Goal: Information Seeking & Learning: Learn about a topic

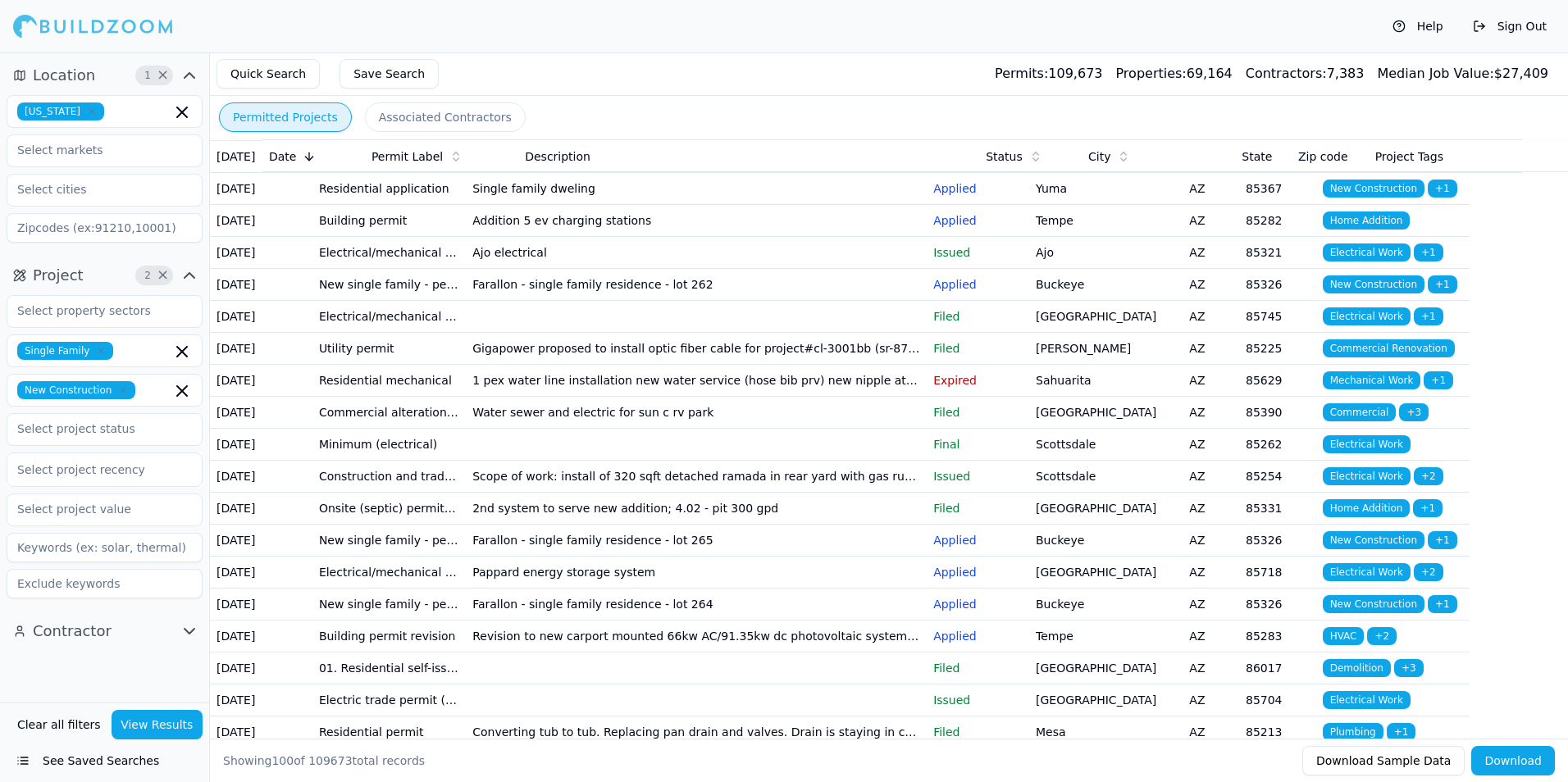
scroll to position [82, 0]
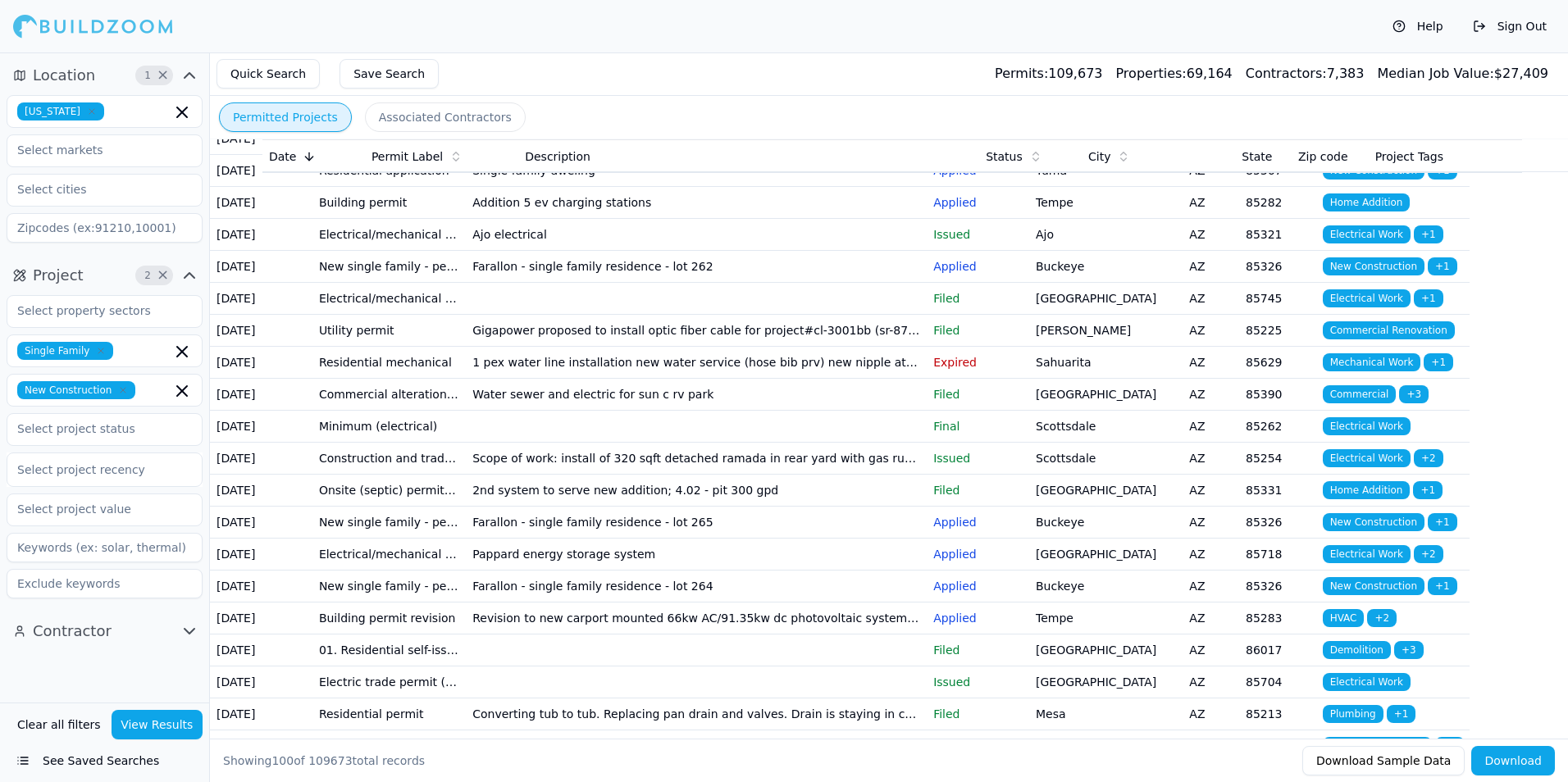
click at [1140, 347] on td "[PERSON_NAME]" at bounding box center [1105, 331] width 153 height 32
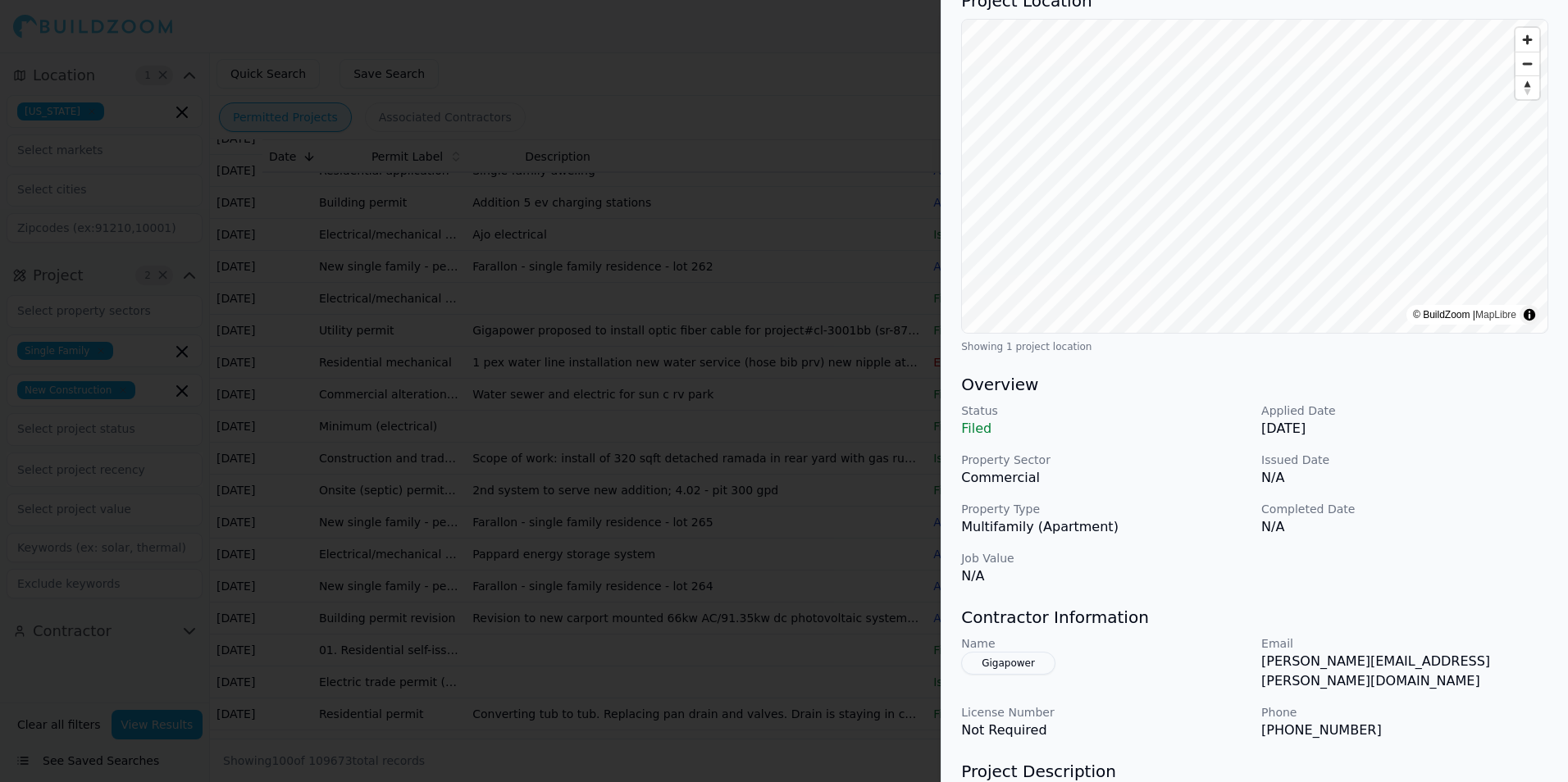
scroll to position [164, 0]
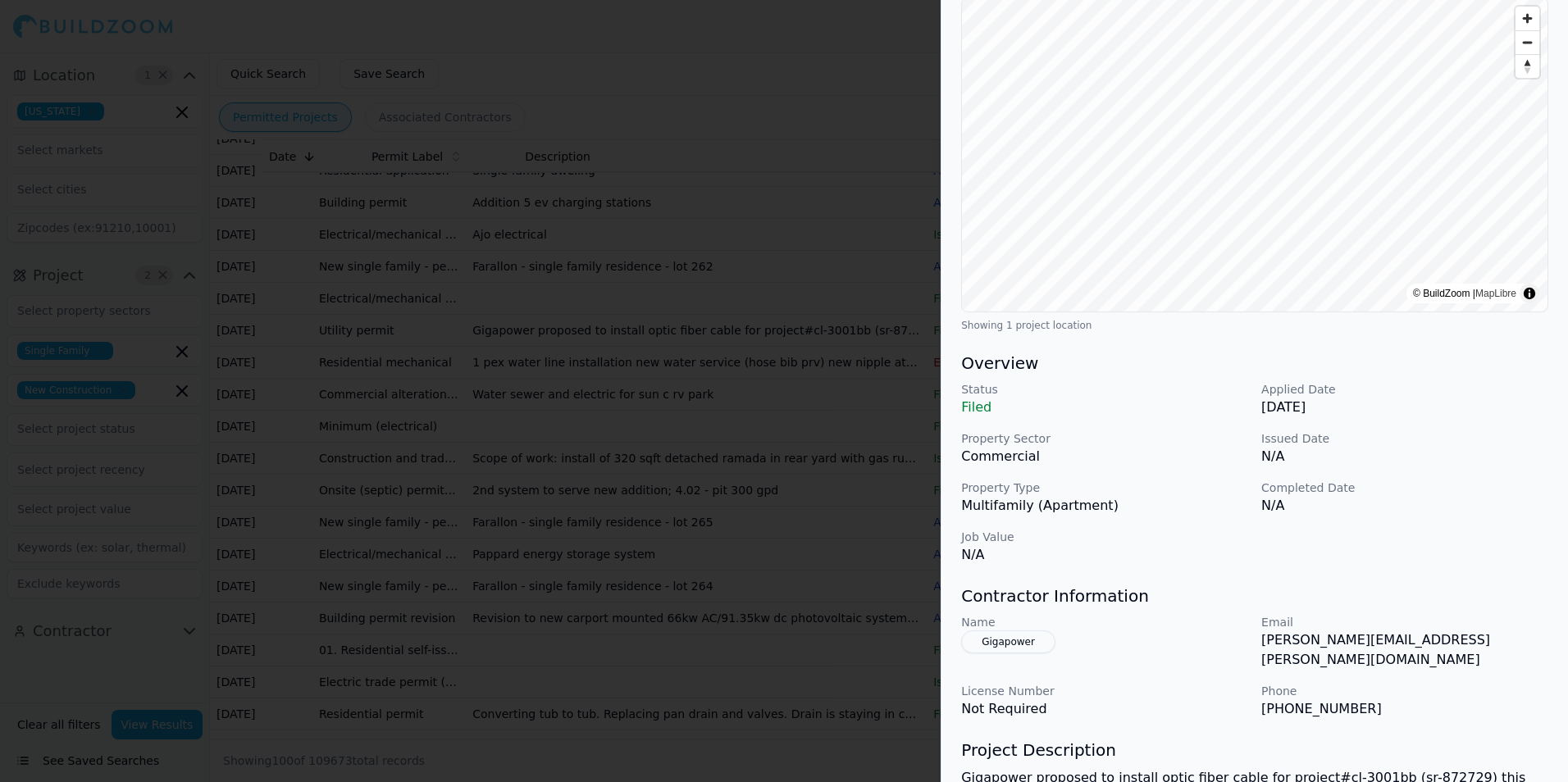
click at [1488, 479] on div "Status Filed Applied Date [DATE] Property Sector Commercial Issued Date N/A Pro…" at bounding box center [1255, 473] width 587 height 184
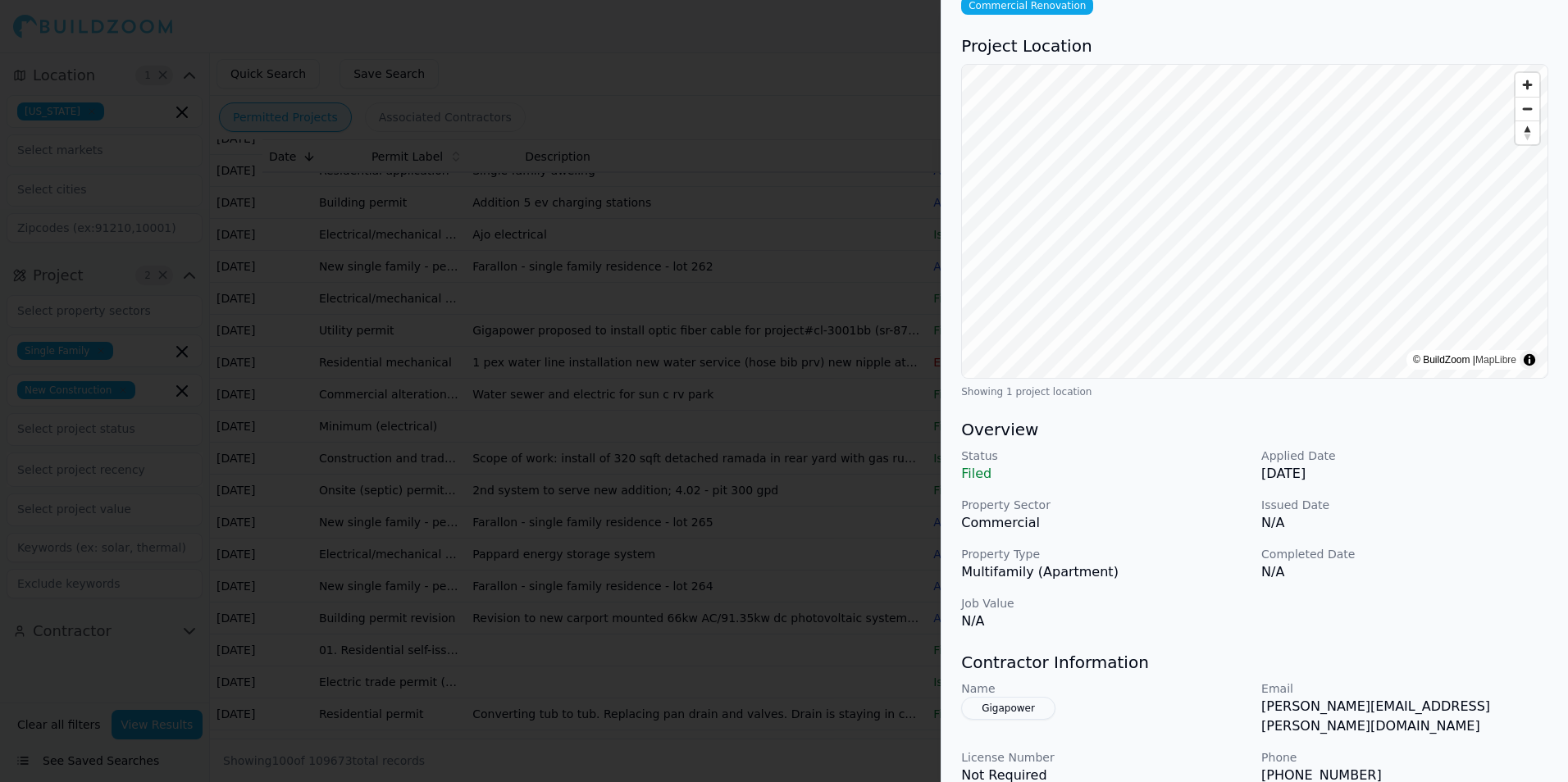
scroll to position [0, 0]
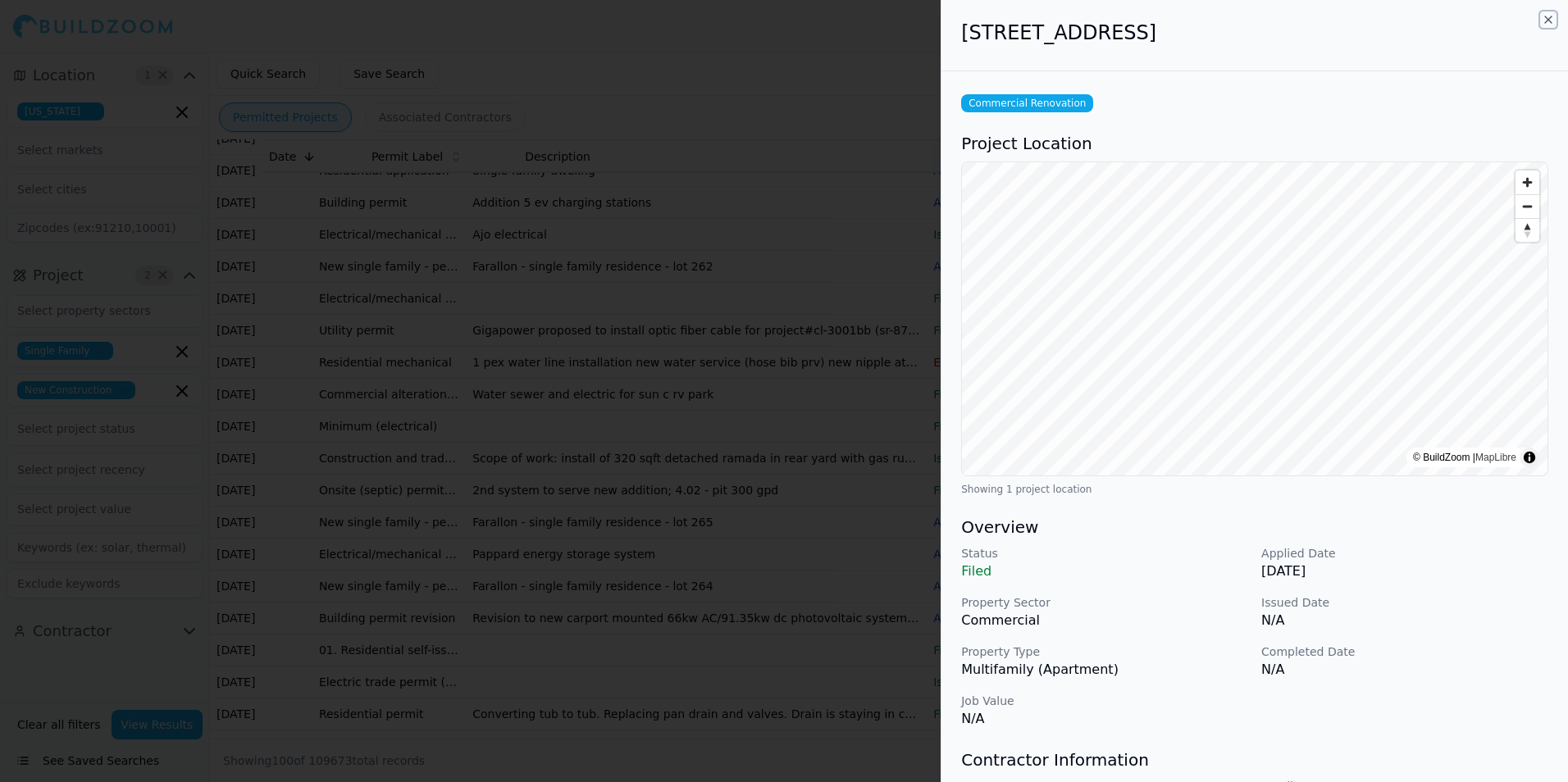
click at [1547, 22] on icon "button" at bounding box center [1548, 19] width 13 height 13
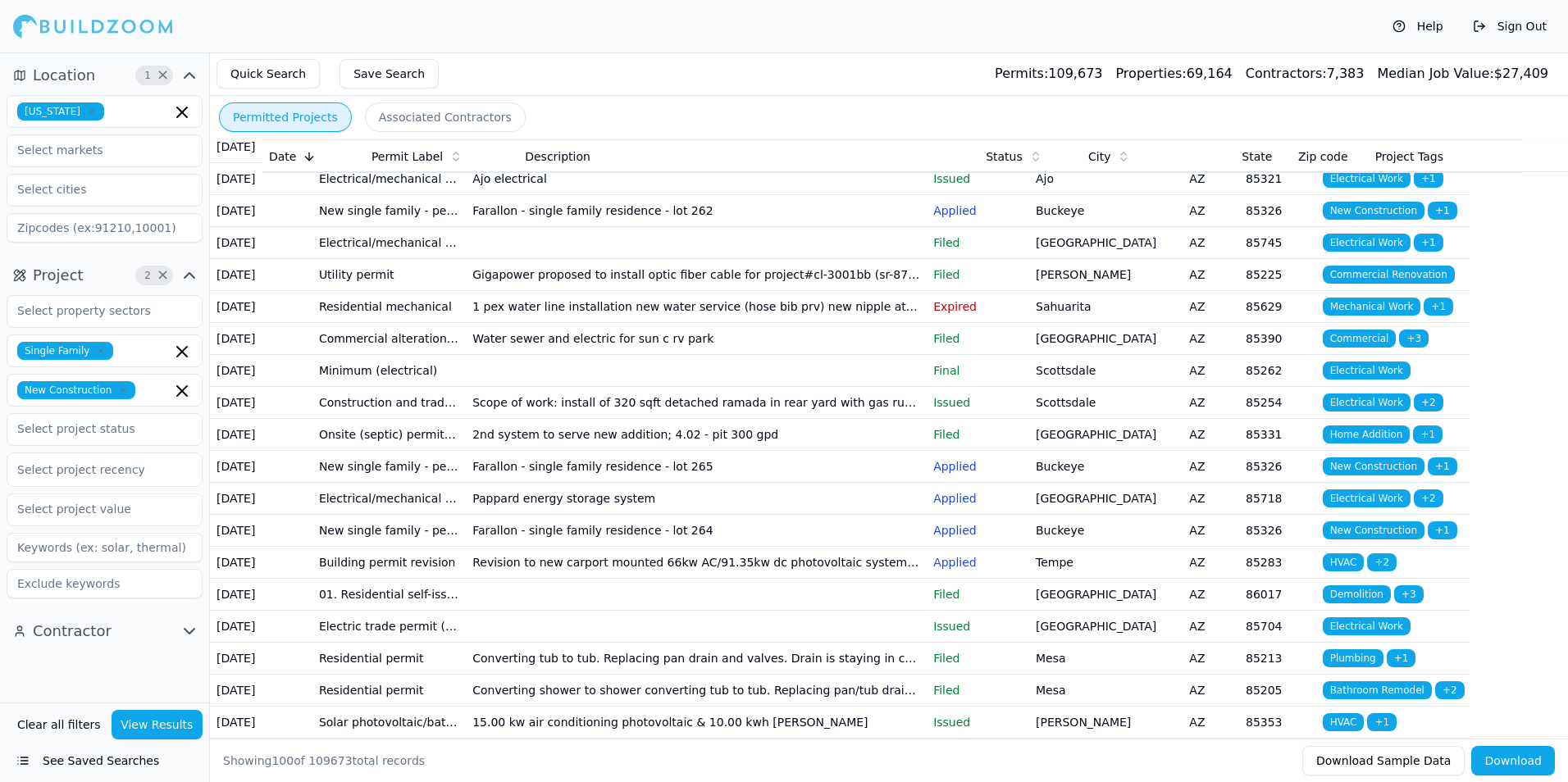
scroll to position [164, 0]
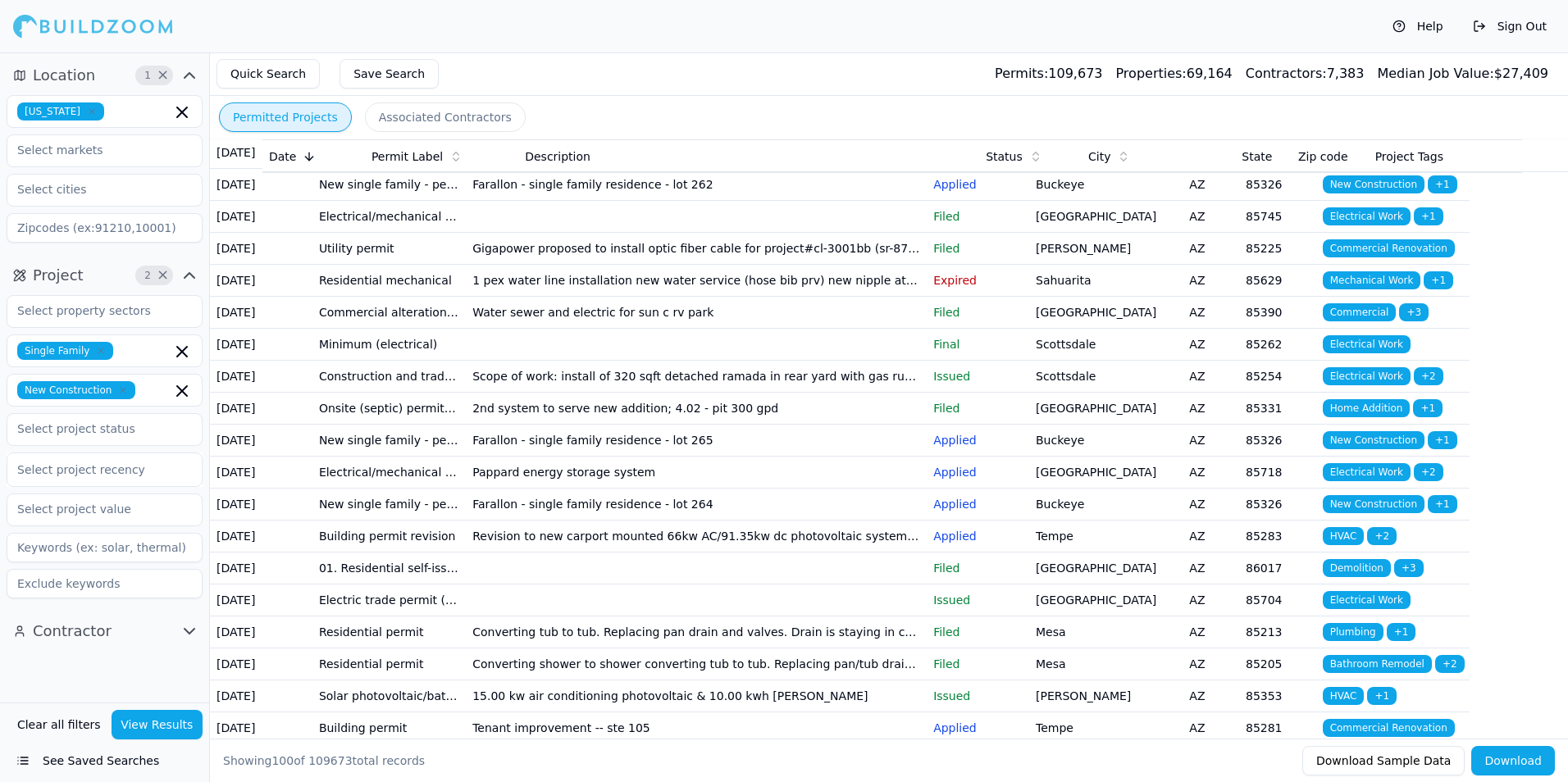
click at [1141, 425] on td "[GEOGRAPHIC_DATA]" at bounding box center [1105, 409] width 153 height 32
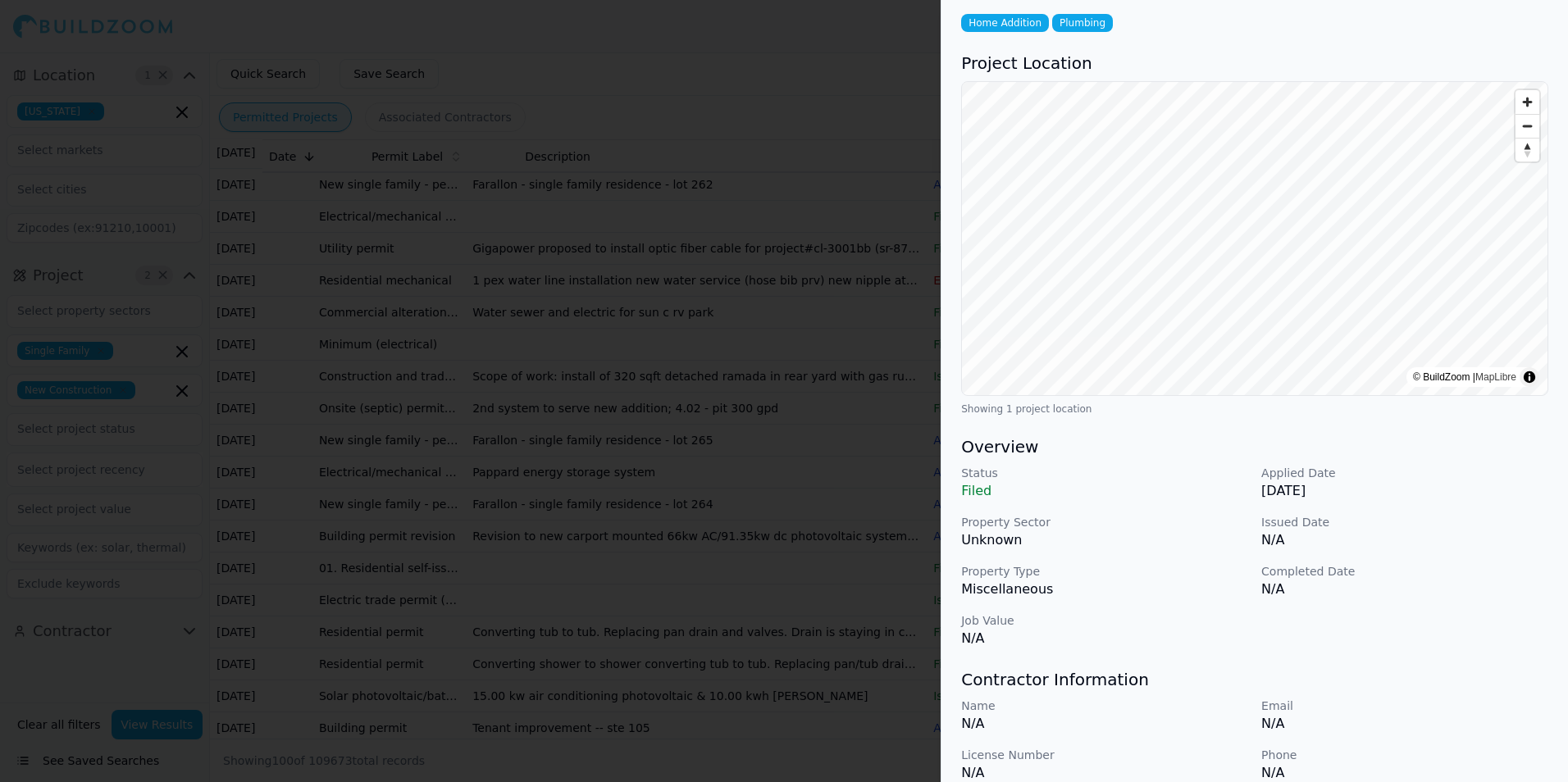
scroll to position [0, 0]
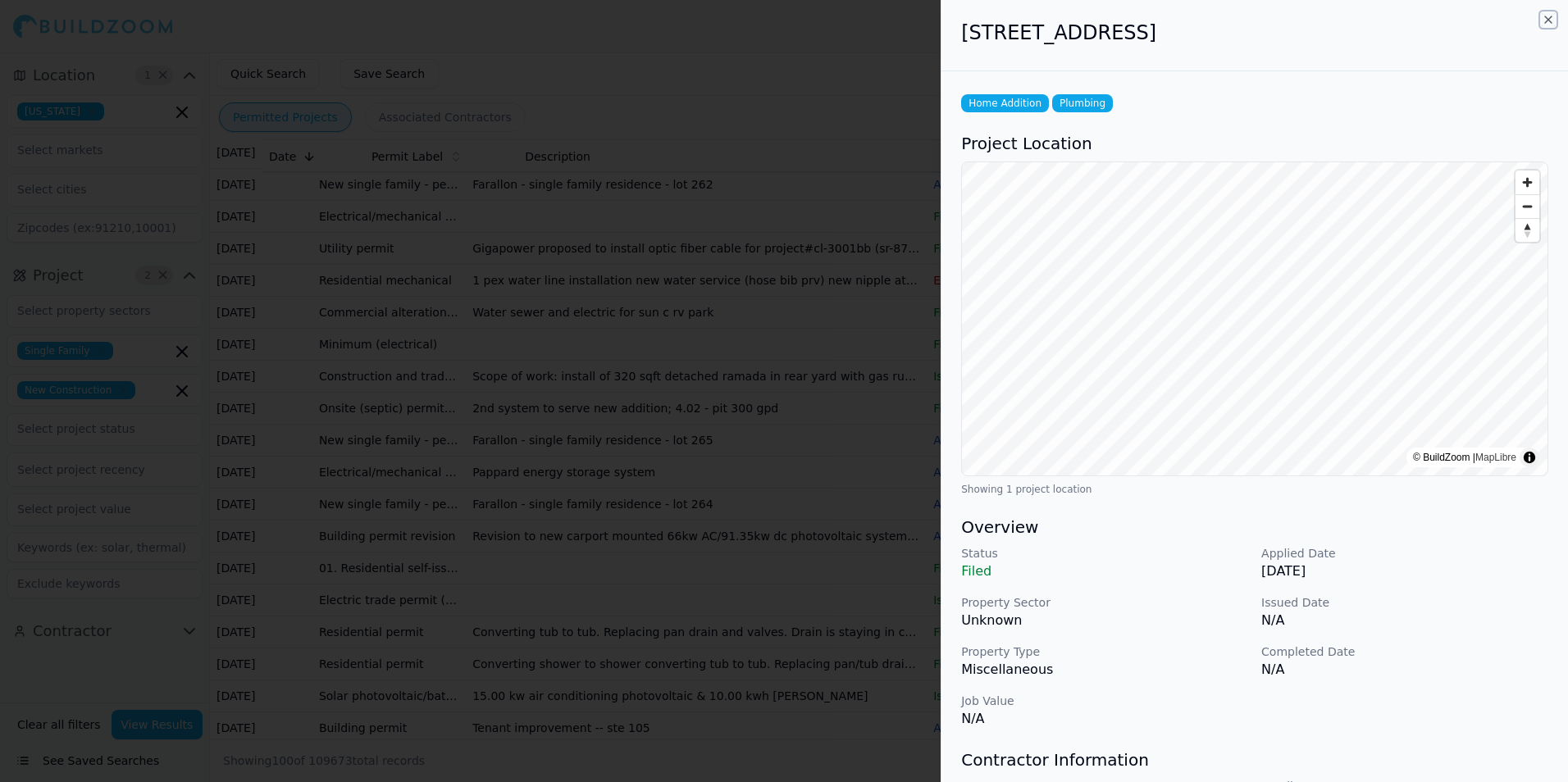
click at [1549, 17] on icon "button" at bounding box center [1548, 19] width 13 height 13
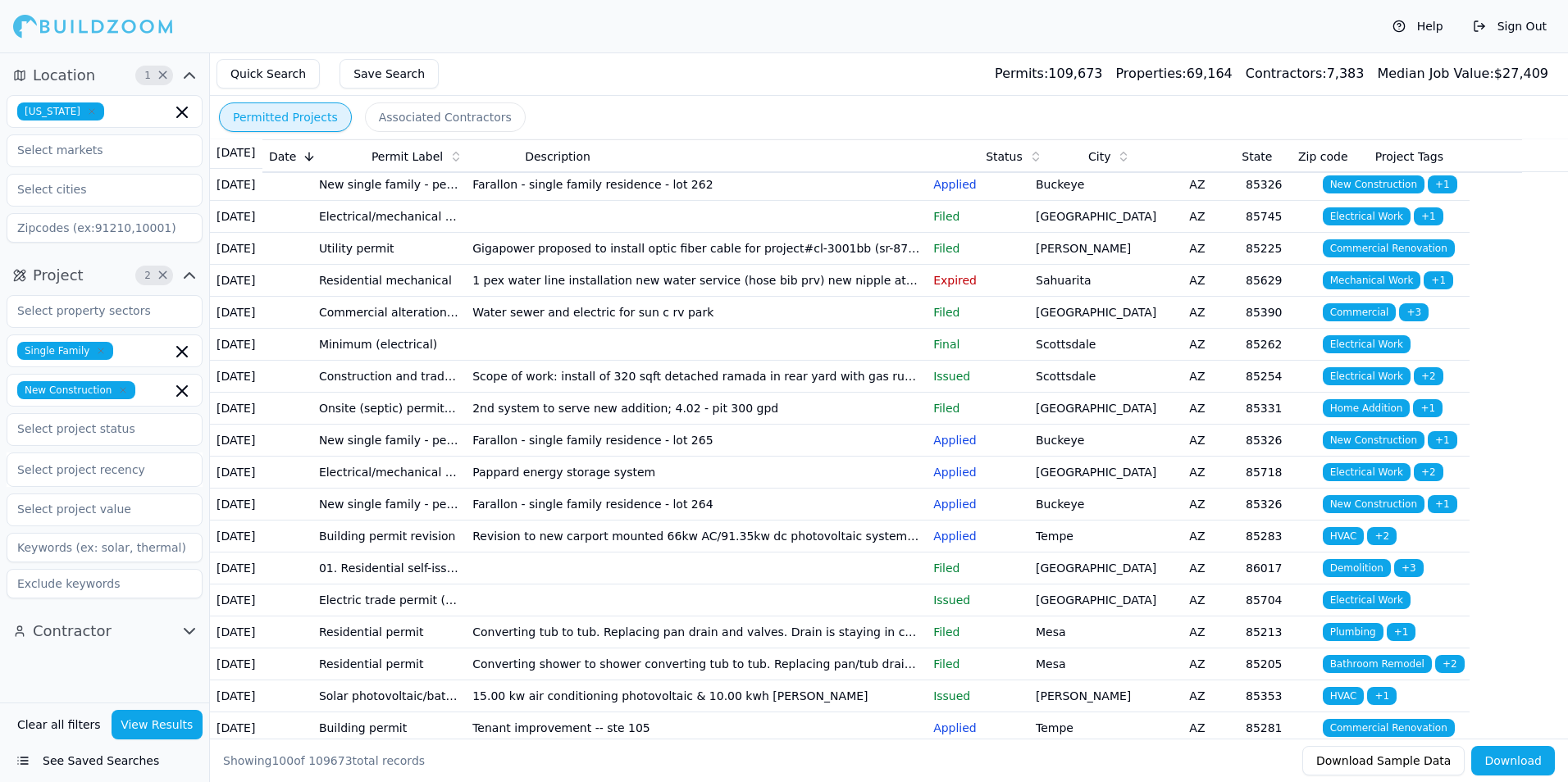
click at [1012, 448] on p "Applied" at bounding box center [977, 441] width 89 height 17
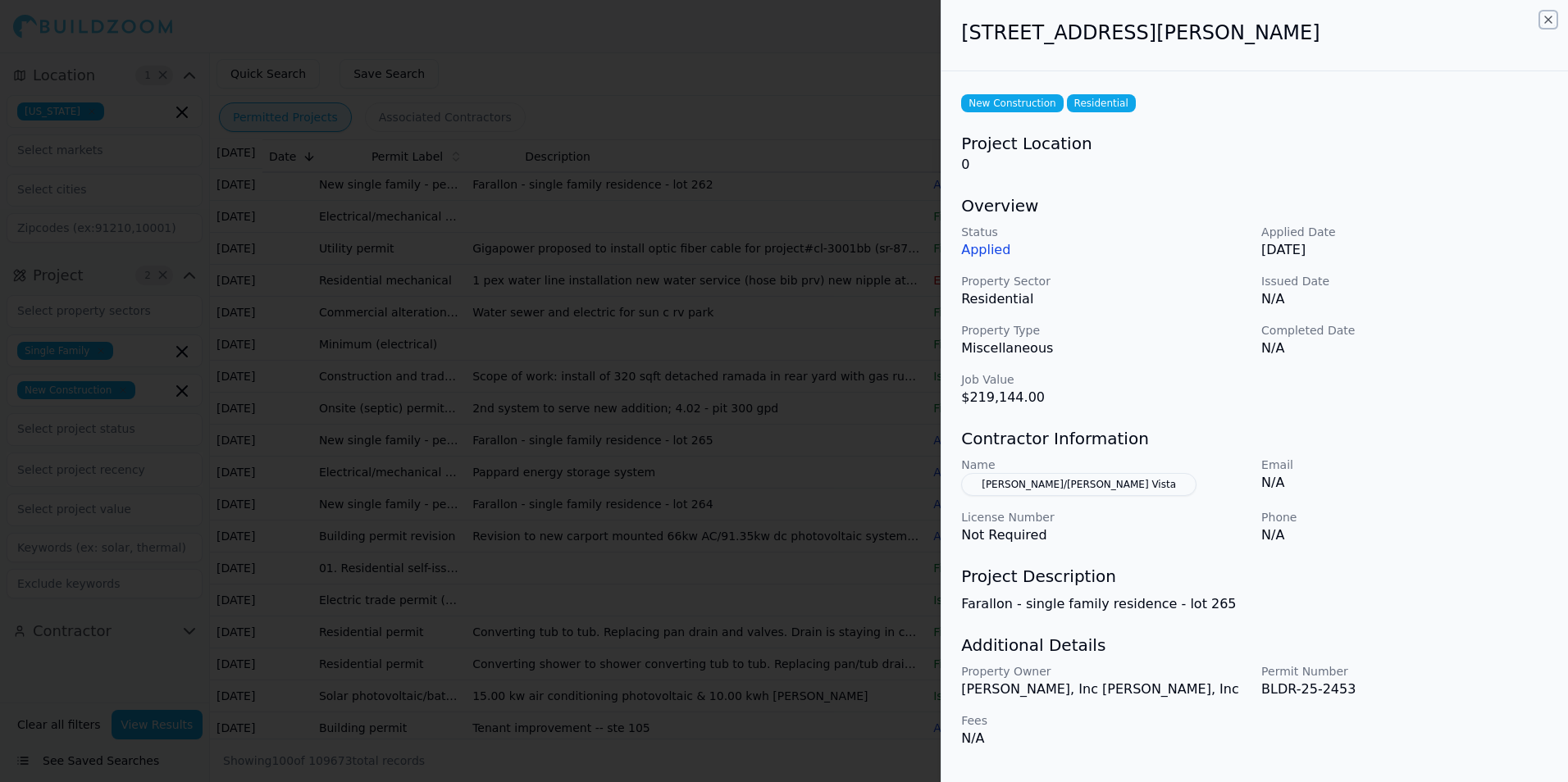
click at [1548, 20] on icon "button" at bounding box center [1548, 19] width 13 height 13
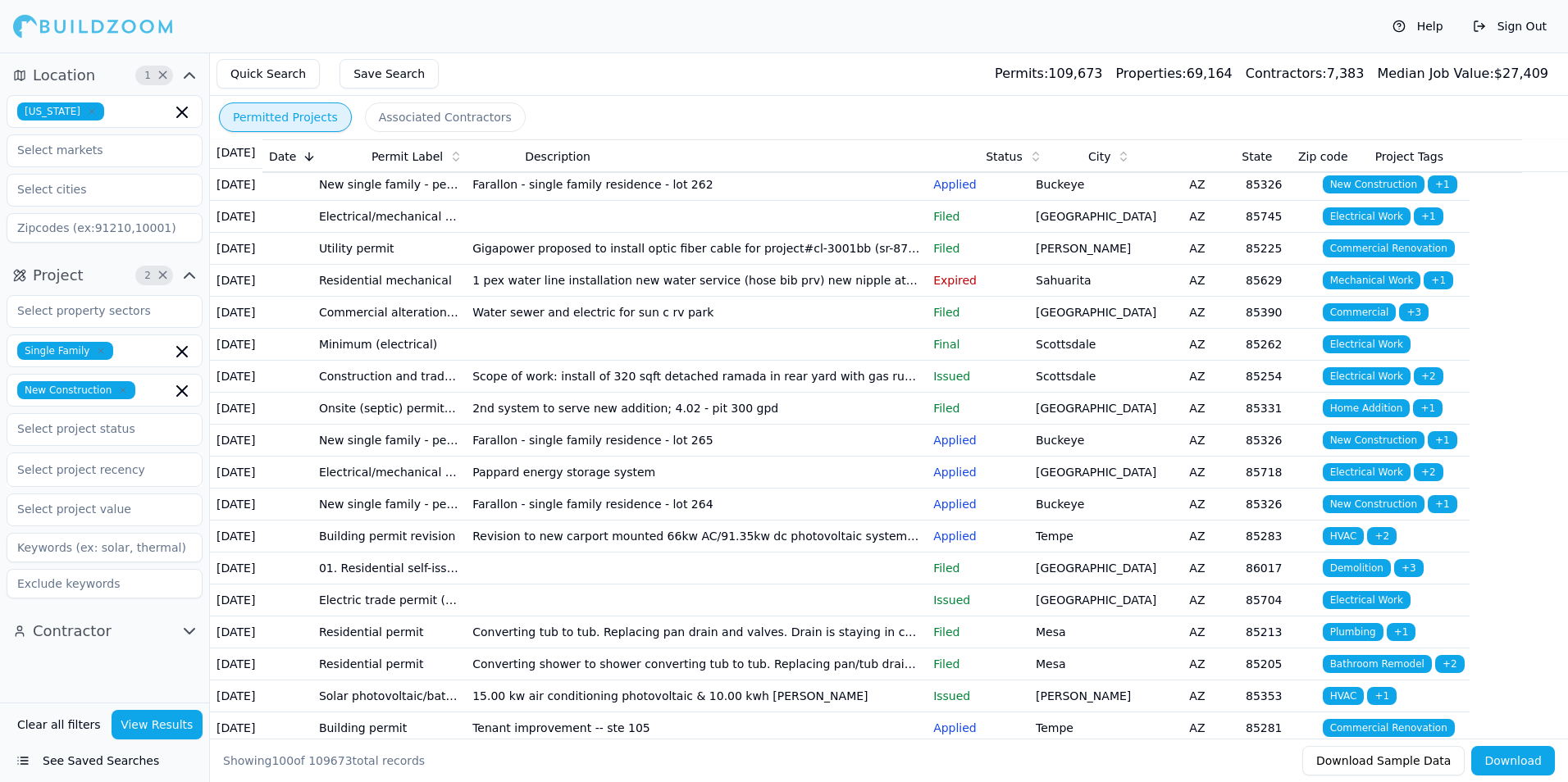
scroll to position [246, 0]
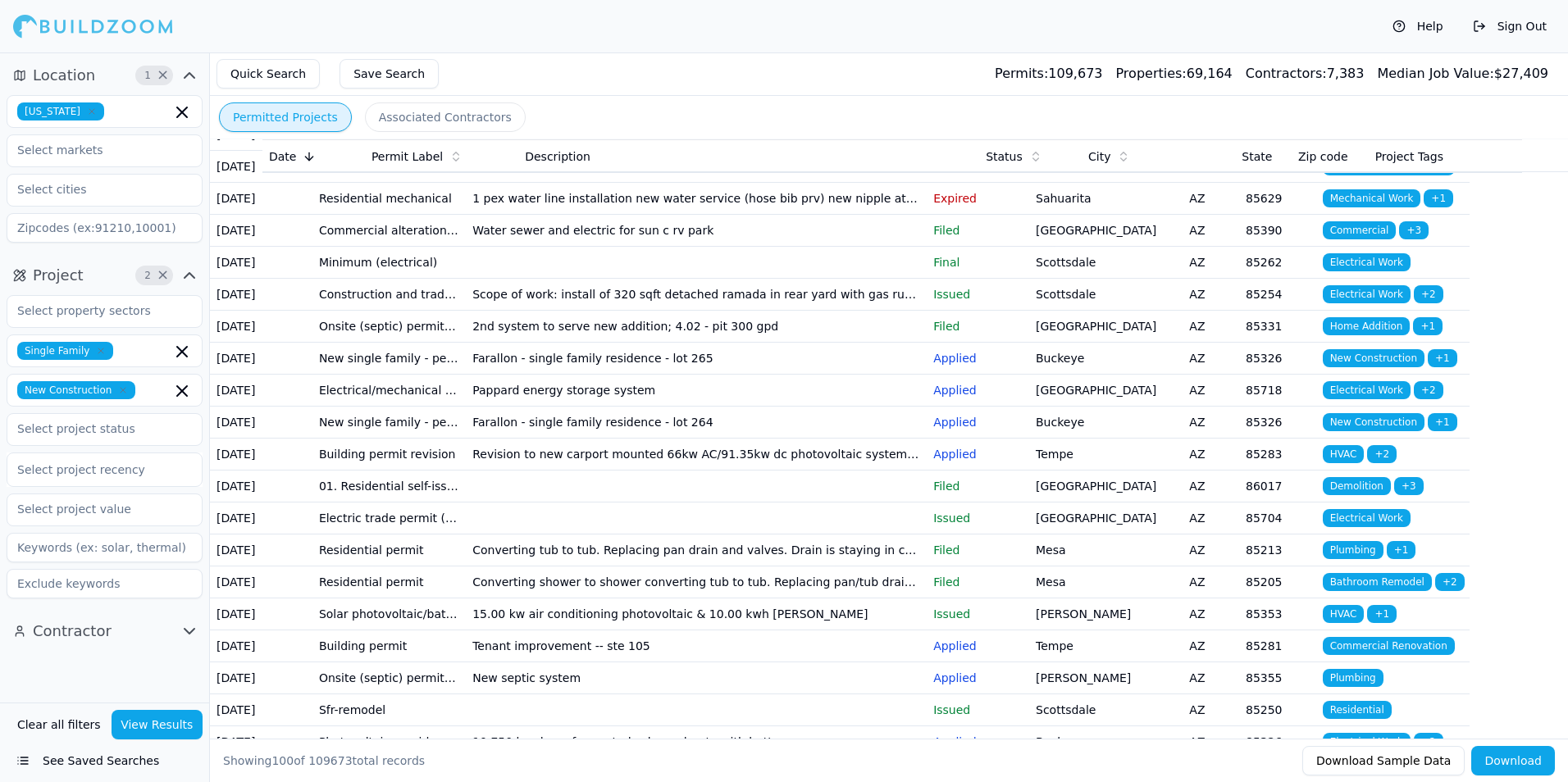
click at [999, 431] on p "Applied" at bounding box center [977, 422] width 89 height 17
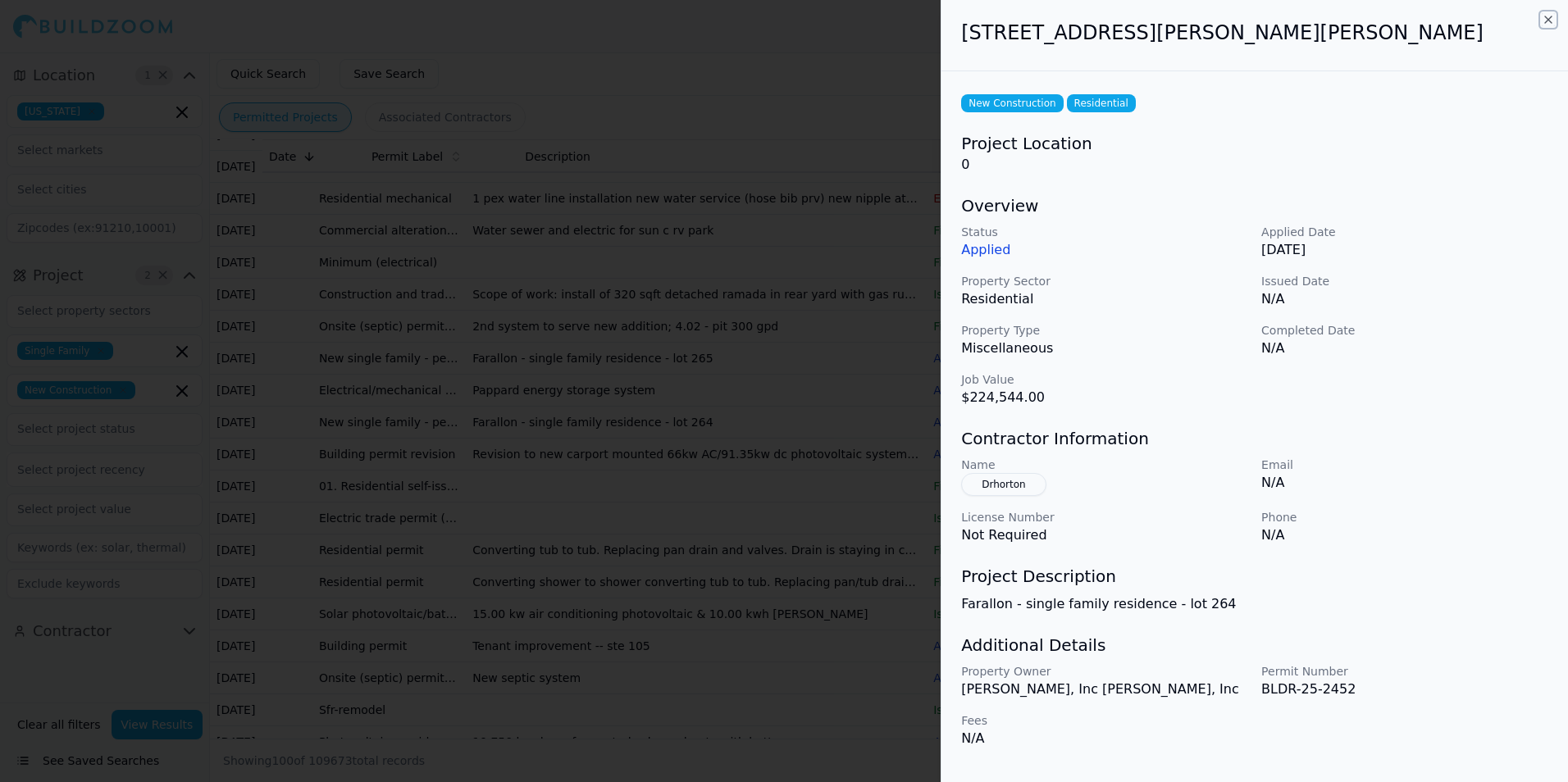
click at [1549, 21] on icon "button" at bounding box center [1548, 19] width 13 height 13
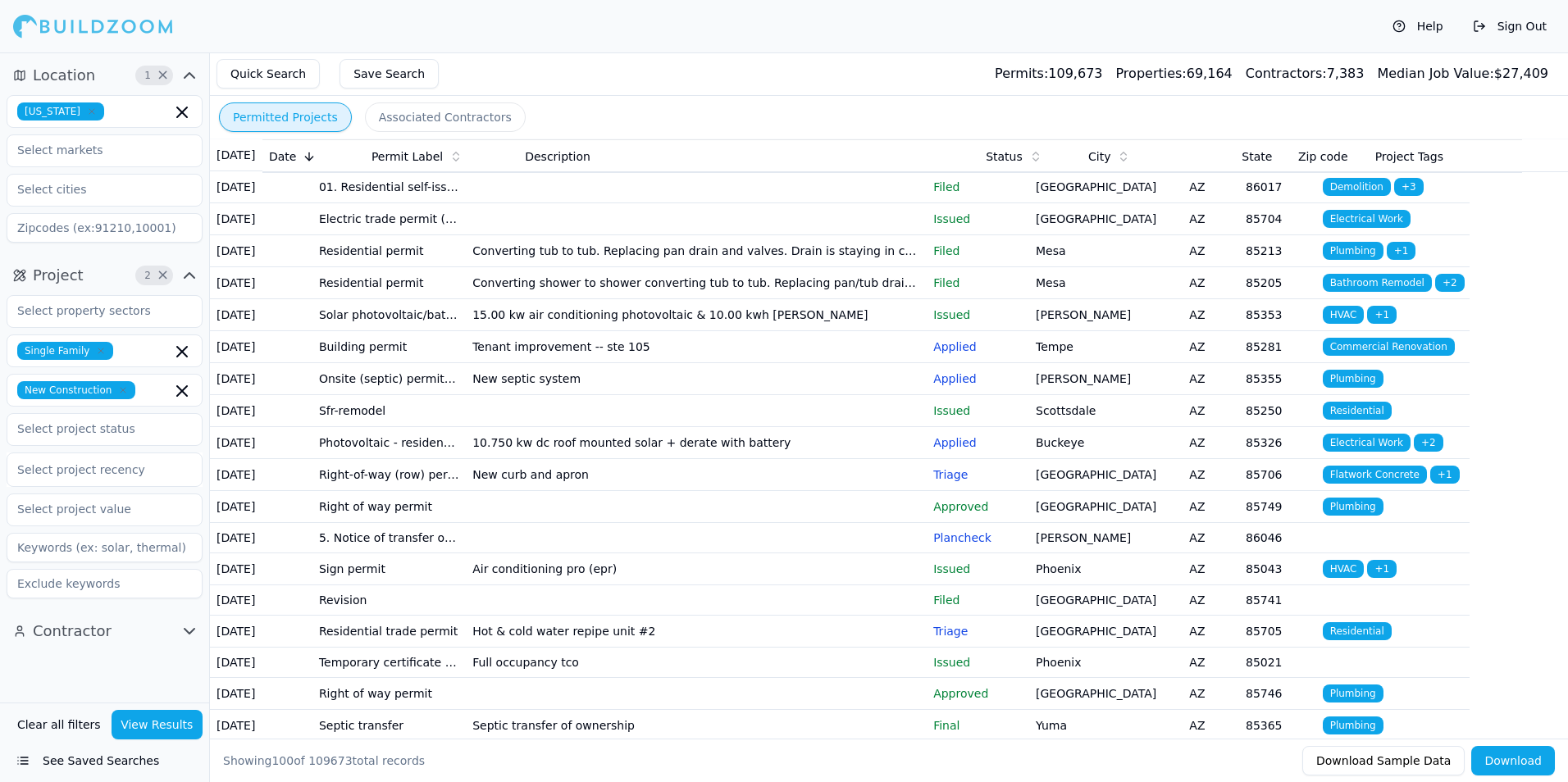
scroll to position [574, 0]
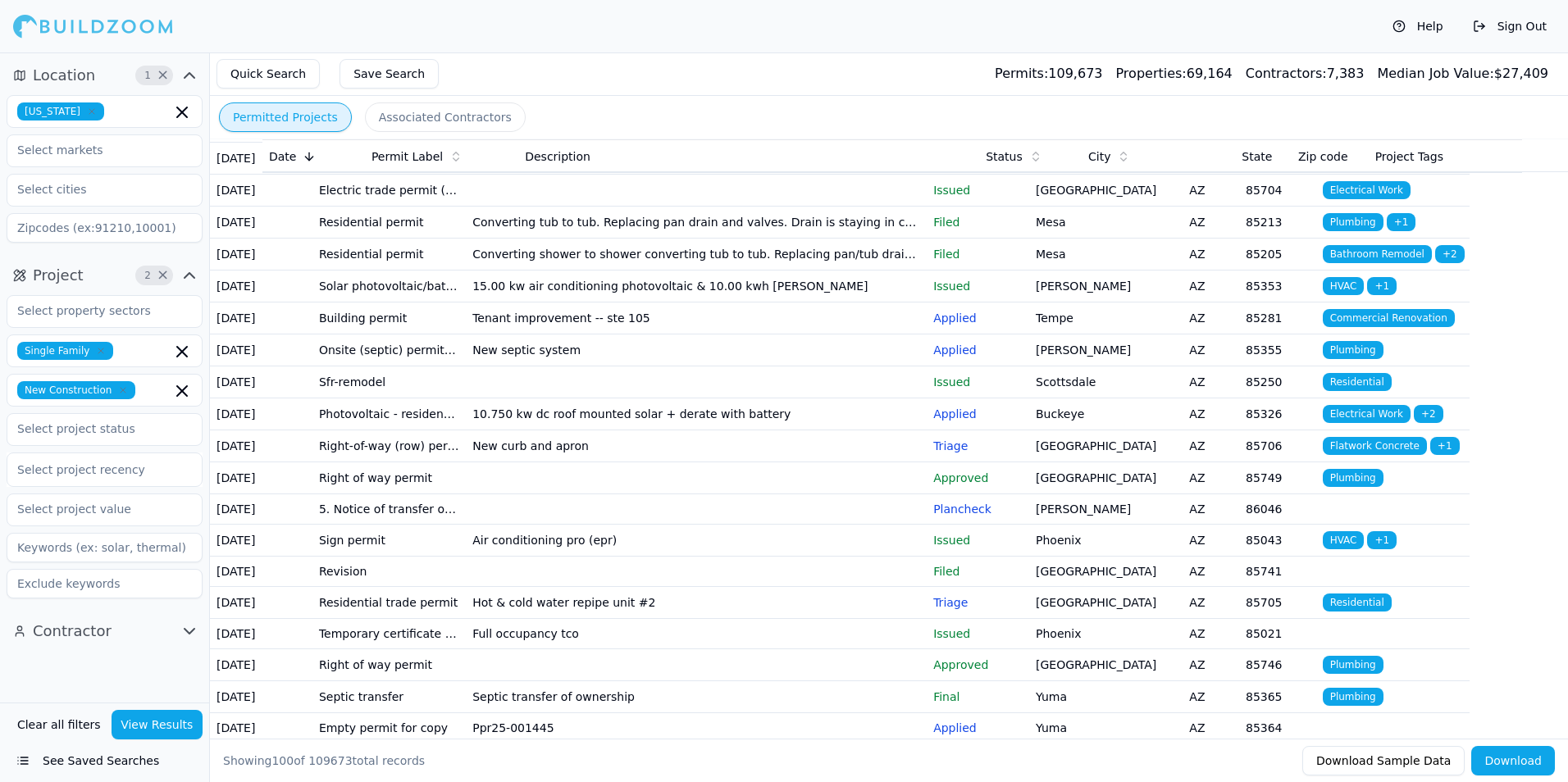
click at [1082, 334] on td "Tempe" at bounding box center [1105, 318] width 153 height 32
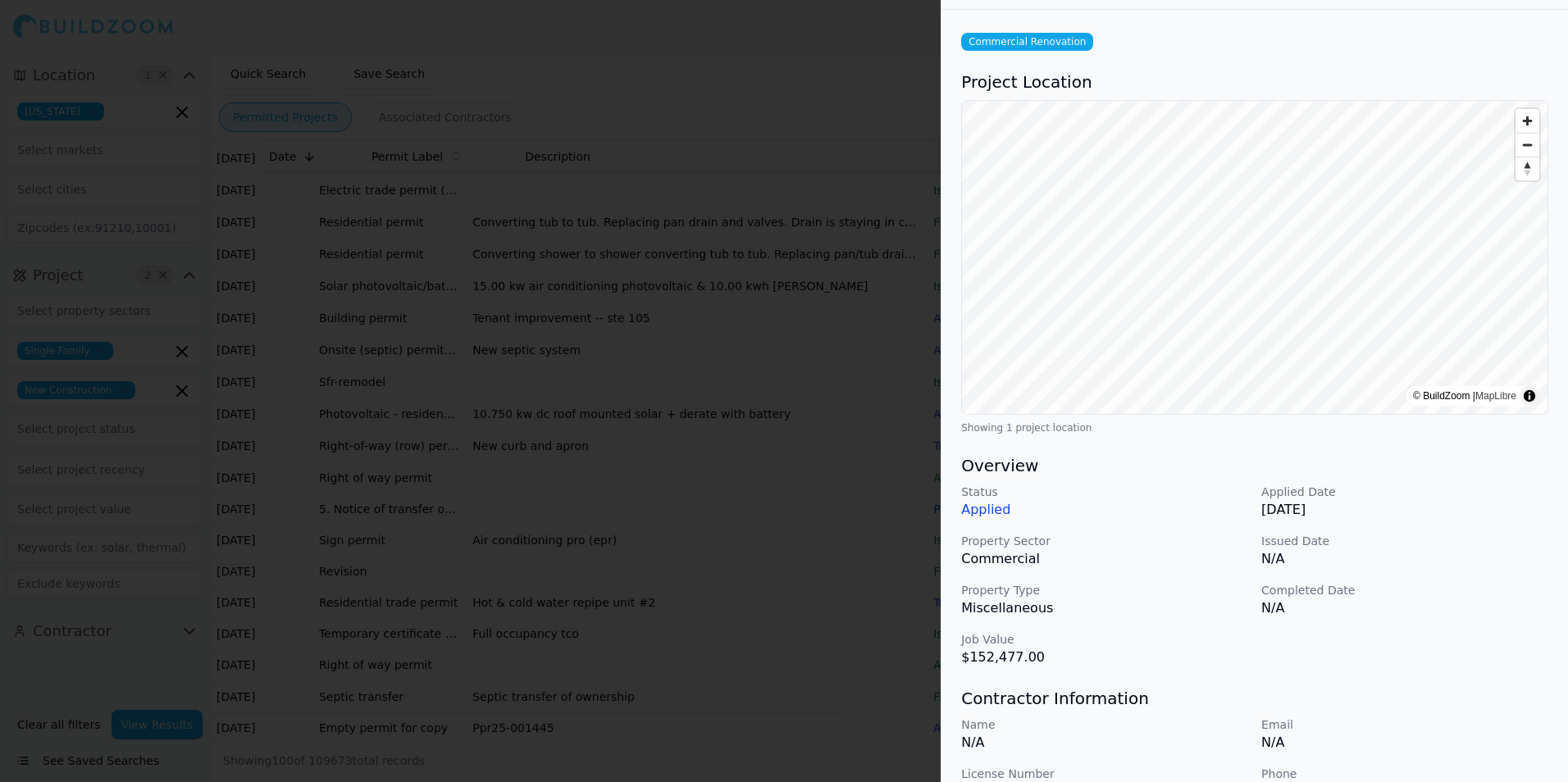
scroll to position [0, 0]
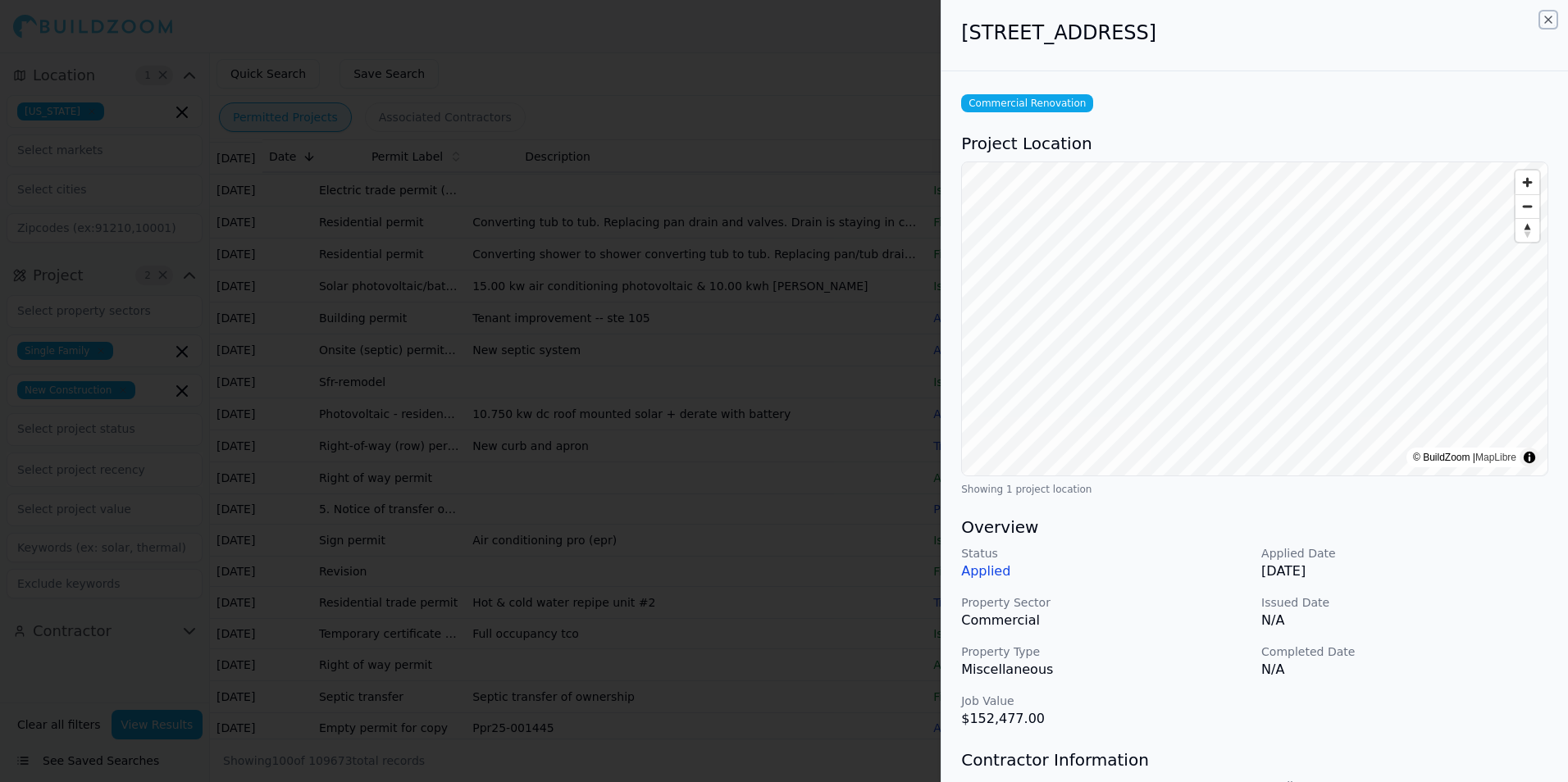
click at [1547, 21] on icon "button" at bounding box center [1548, 19] width 13 height 13
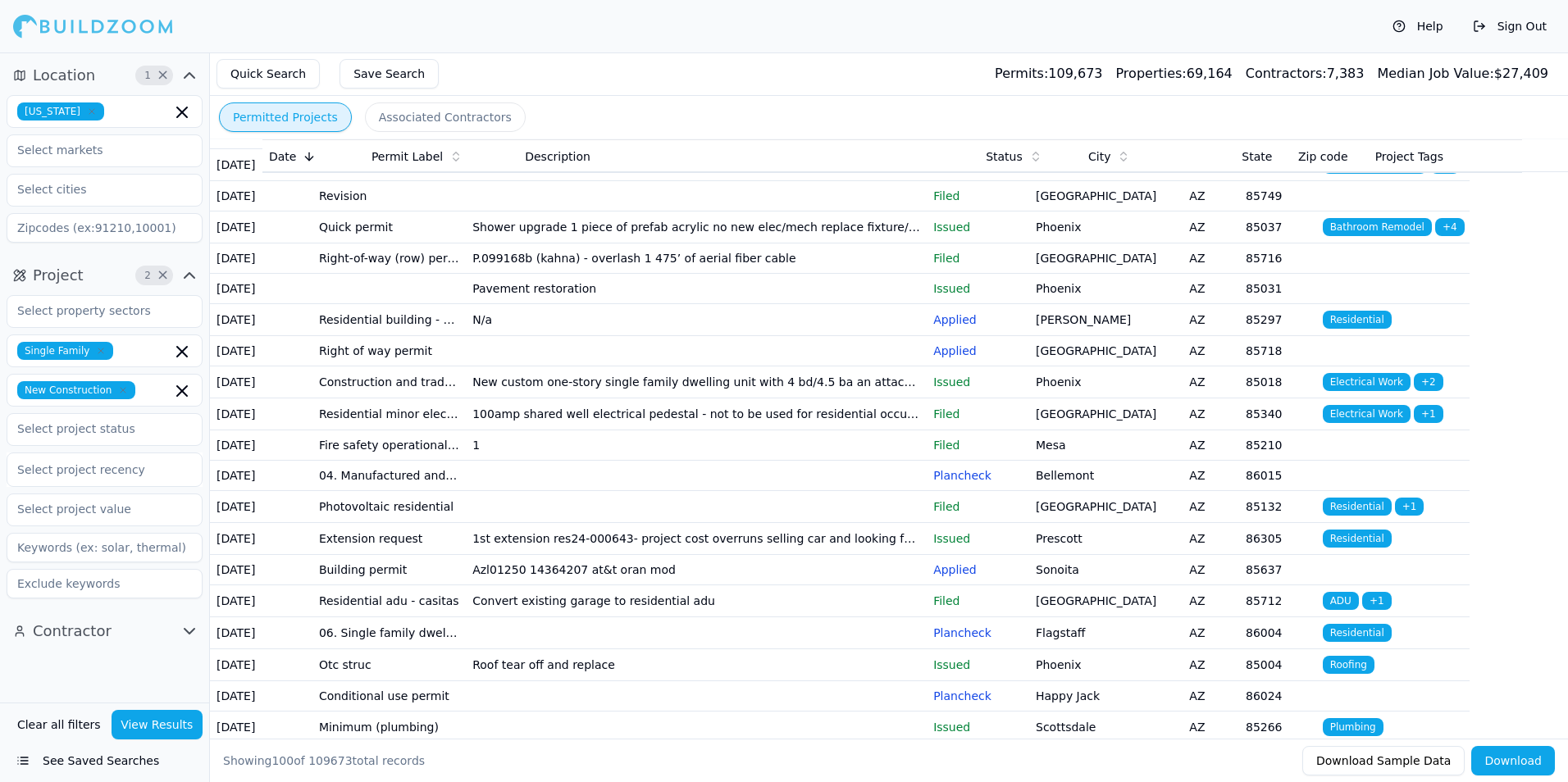
scroll to position [1394, 0]
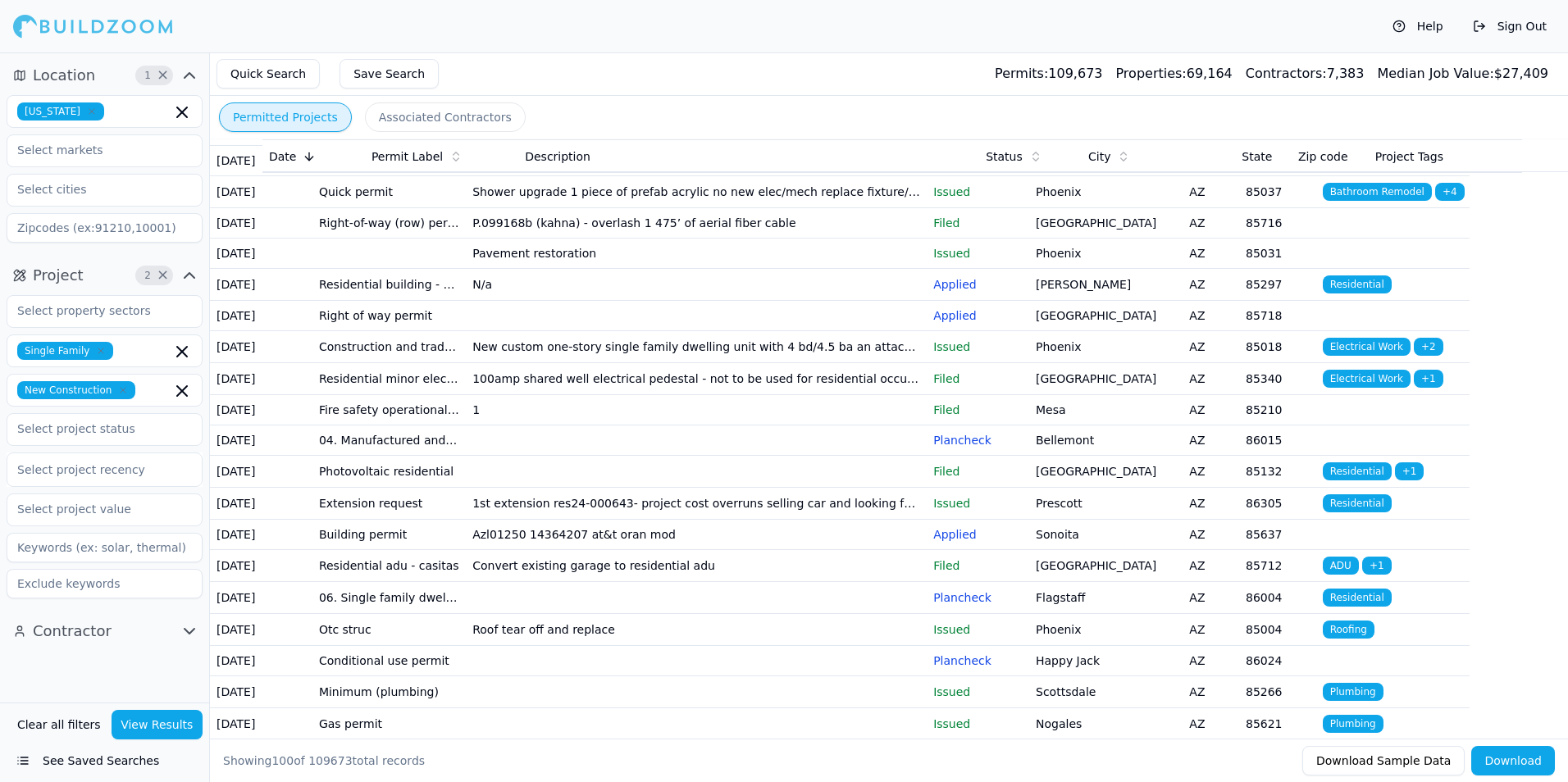
click at [1161, 82] on td "[GEOGRAPHIC_DATA]" at bounding box center [1105, 66] width 153 height 32
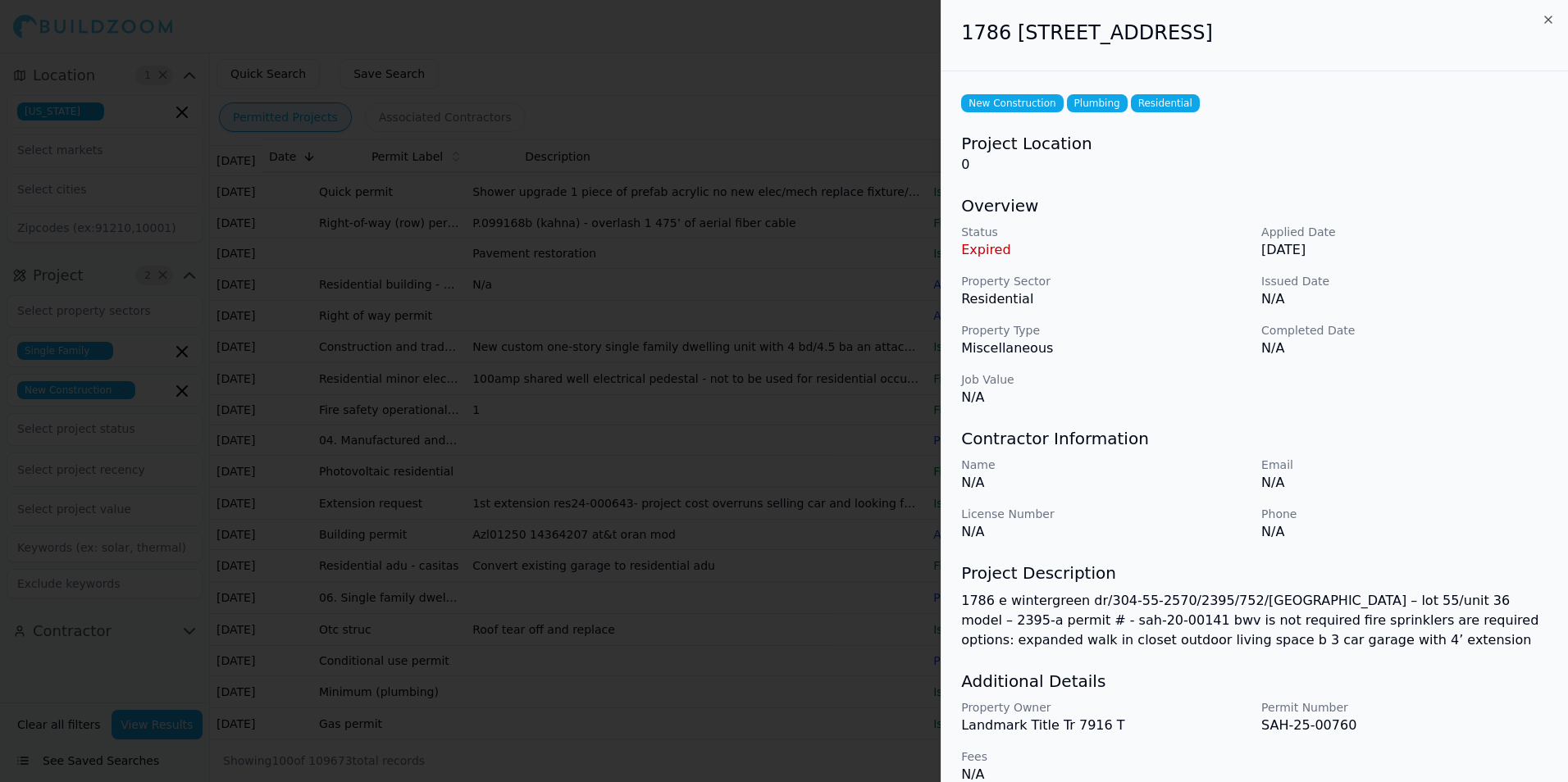
click at [1549, 24] on icon "button" at bounding box center [1548, 19] width 13 height 13
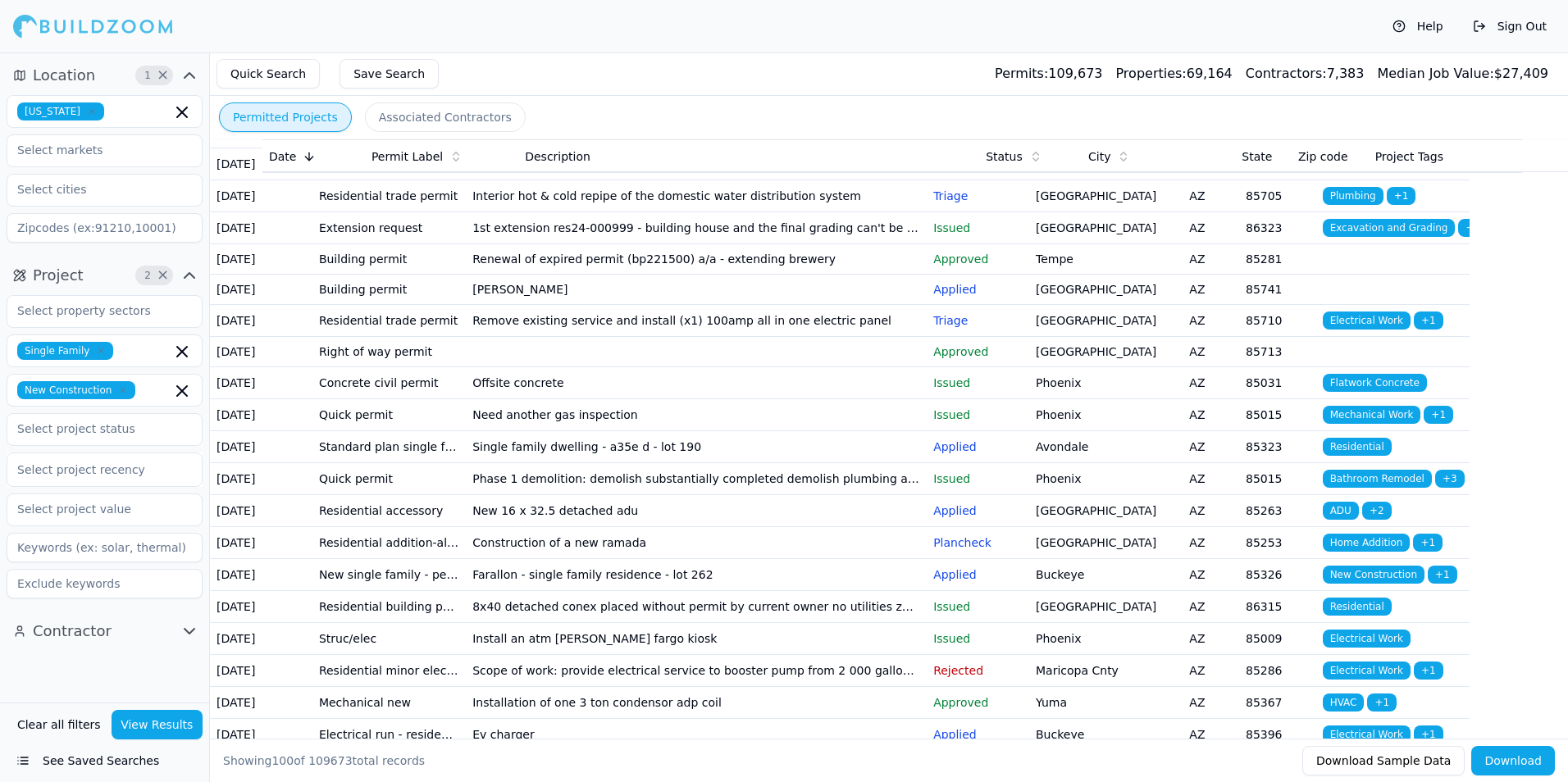
scroll to position [2132, 0]
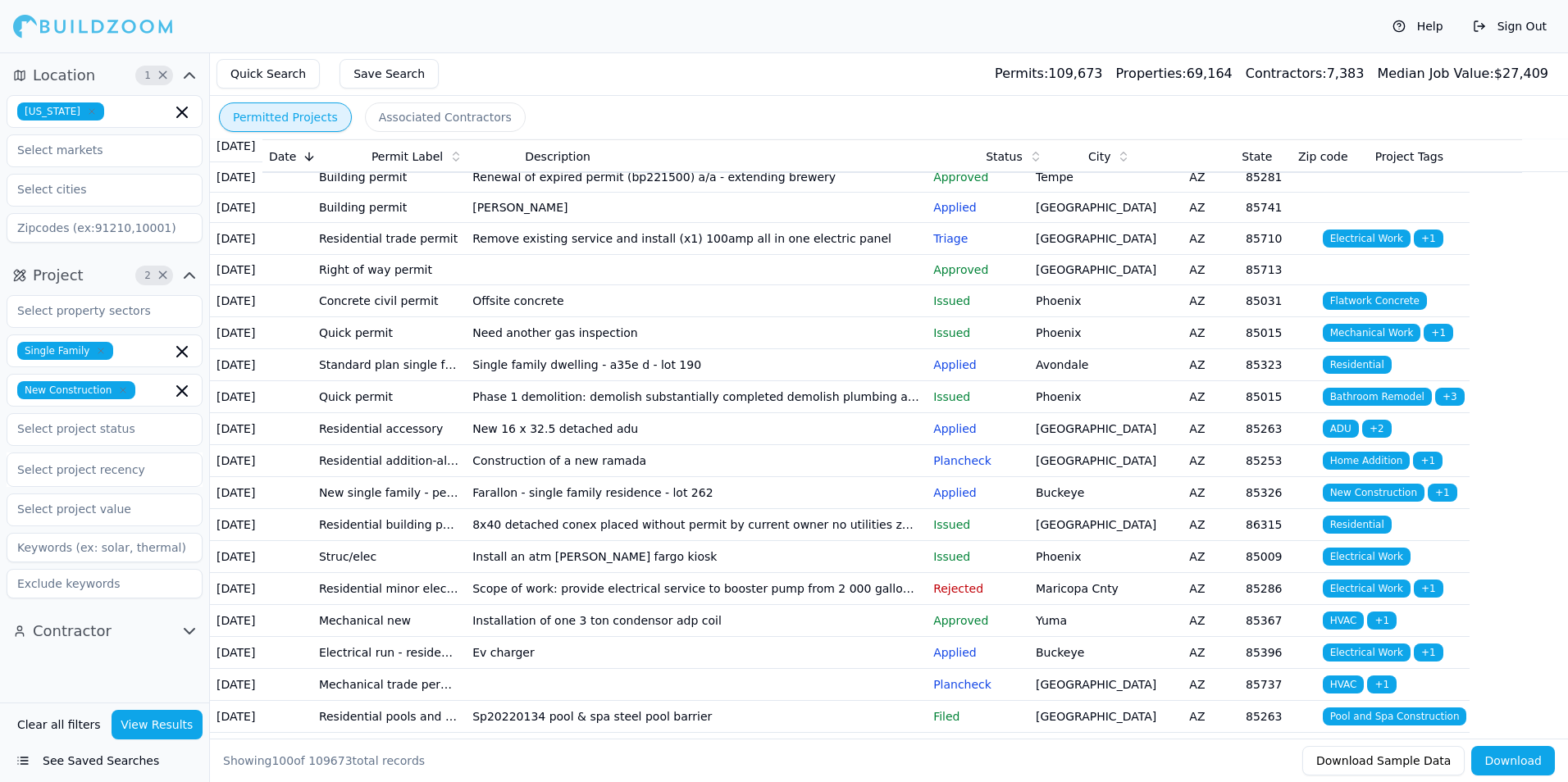
click at [1107, 34] on td "Buckeye" at bounding box center [1105, 19] width 153 height 32
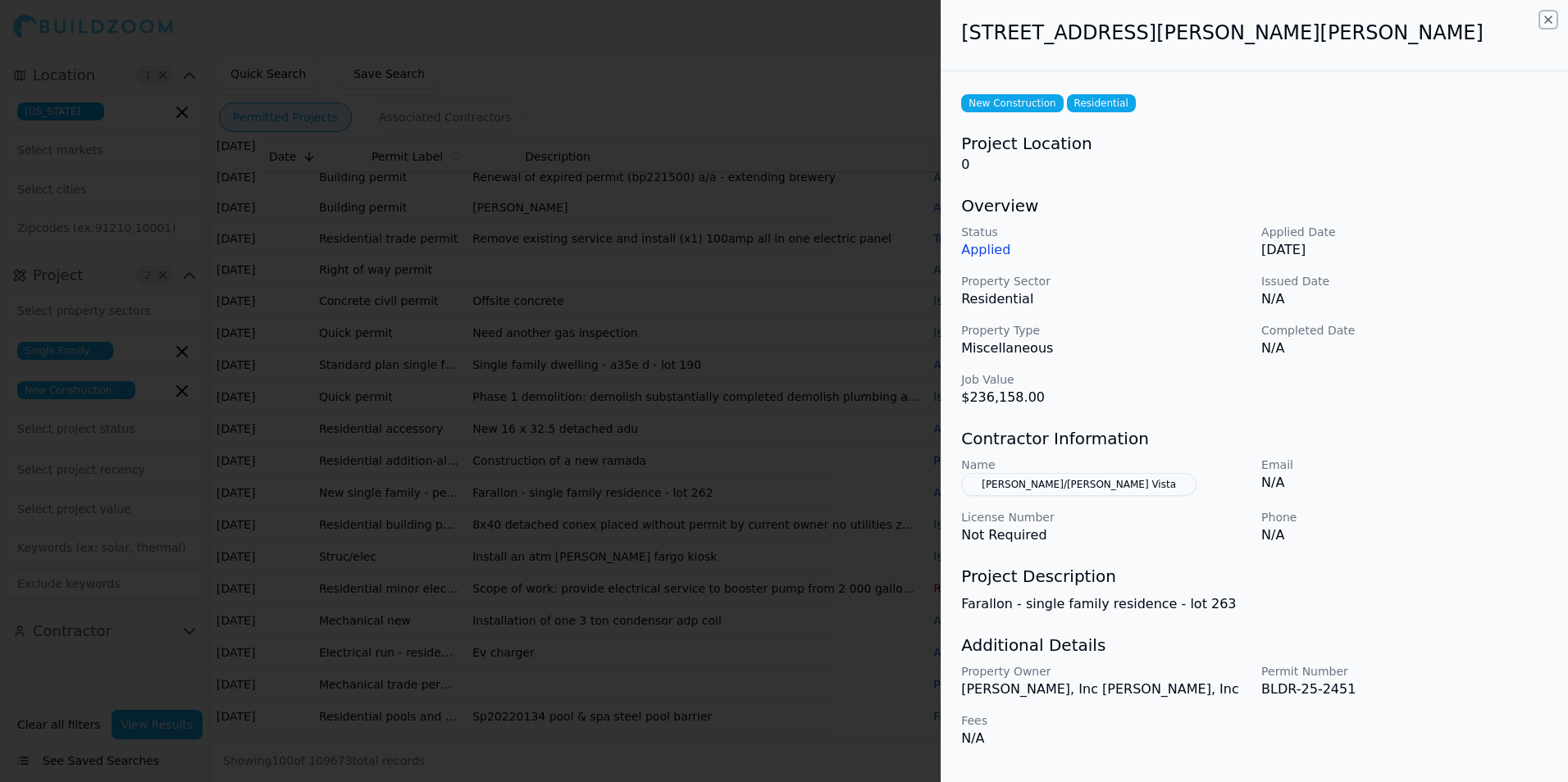
click at [1546, 19] on icon "button" at bounding box center [1548, 19] width 13 height 13
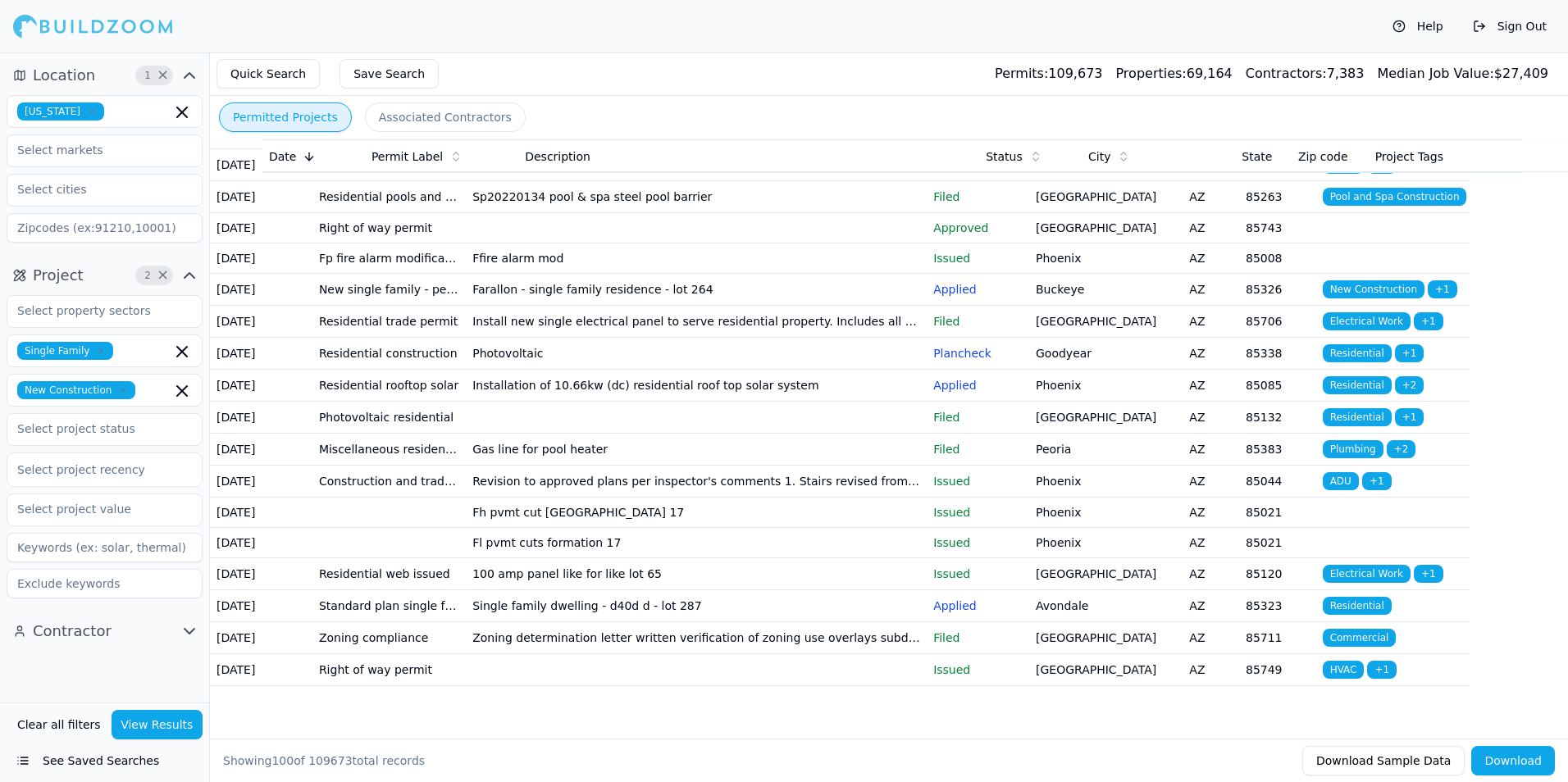
scroll to position [2706, 0]
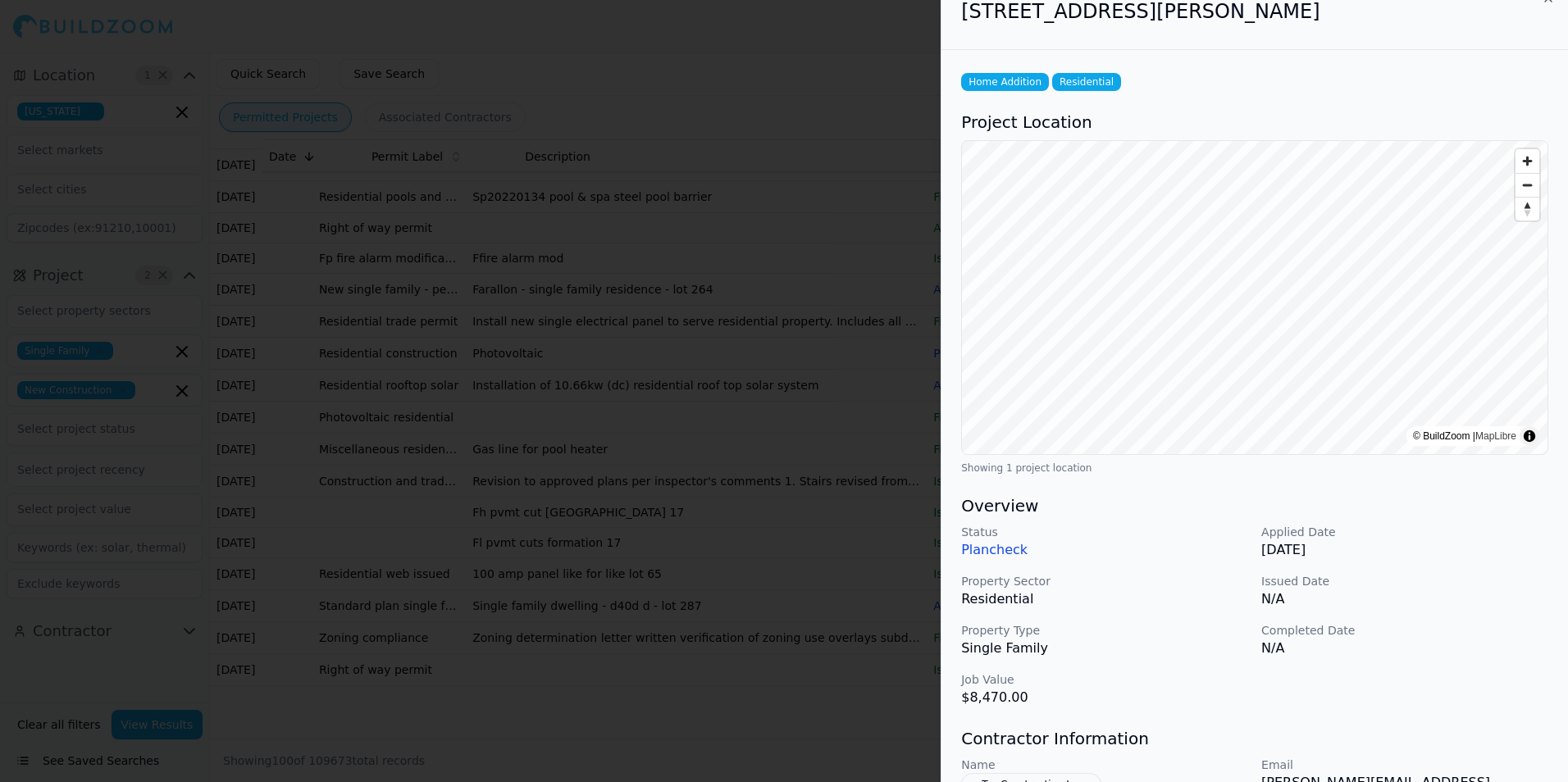
scroll to position [0, 0]
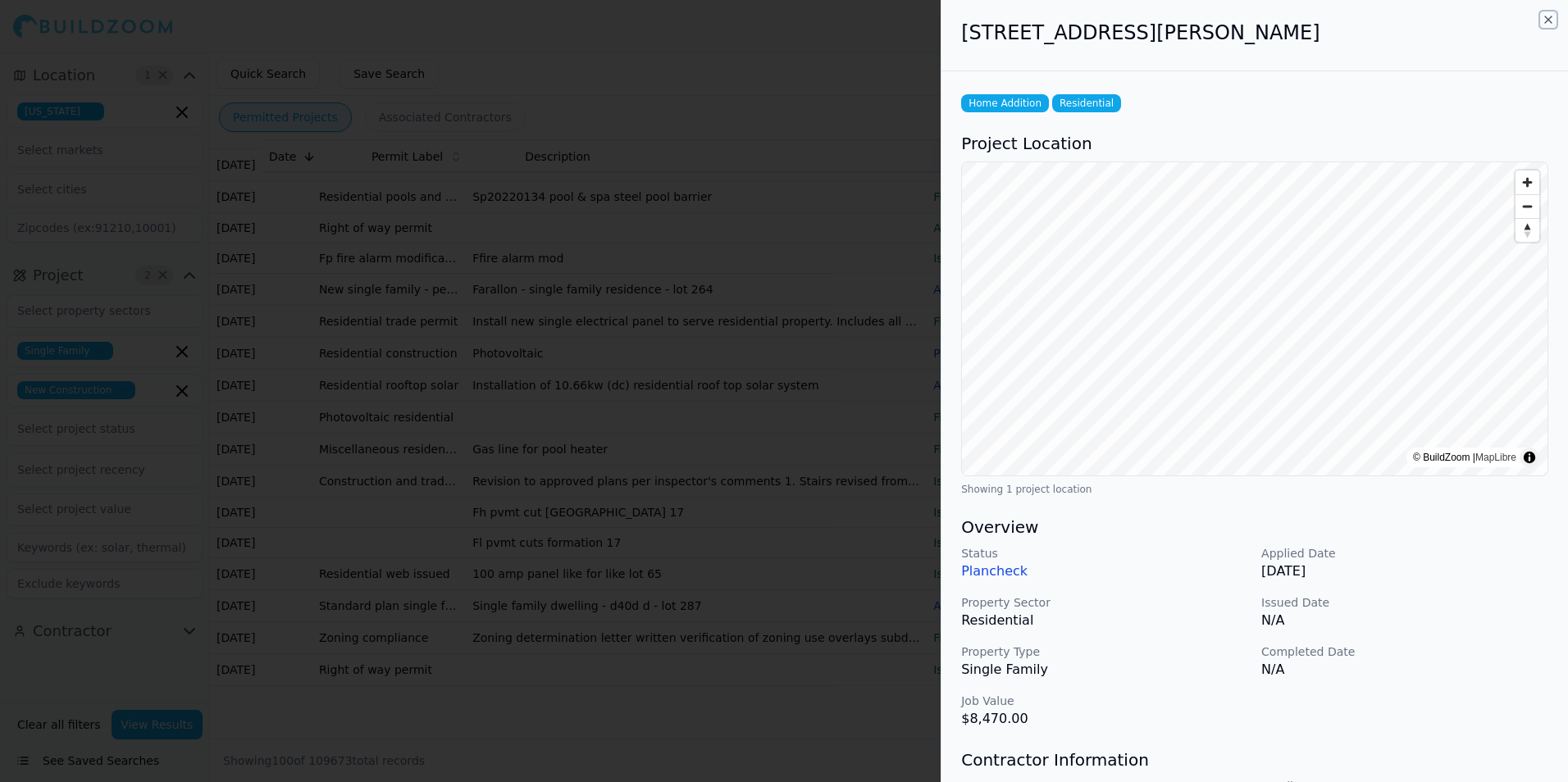
click at [1547, 22] on icon "button" at bounding box center [1548, 19] width 13 height 13
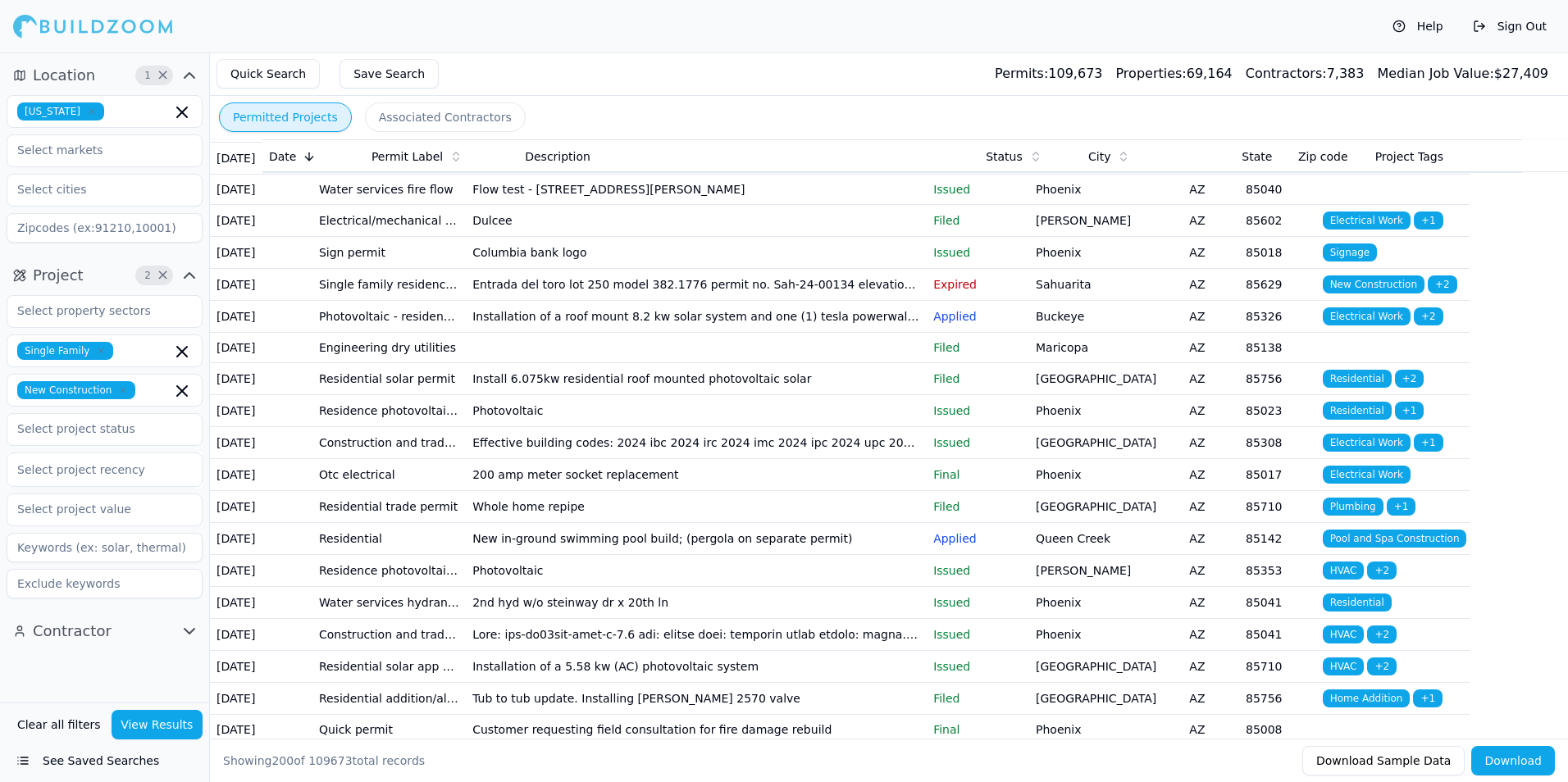
scroll to position [5156, 0]
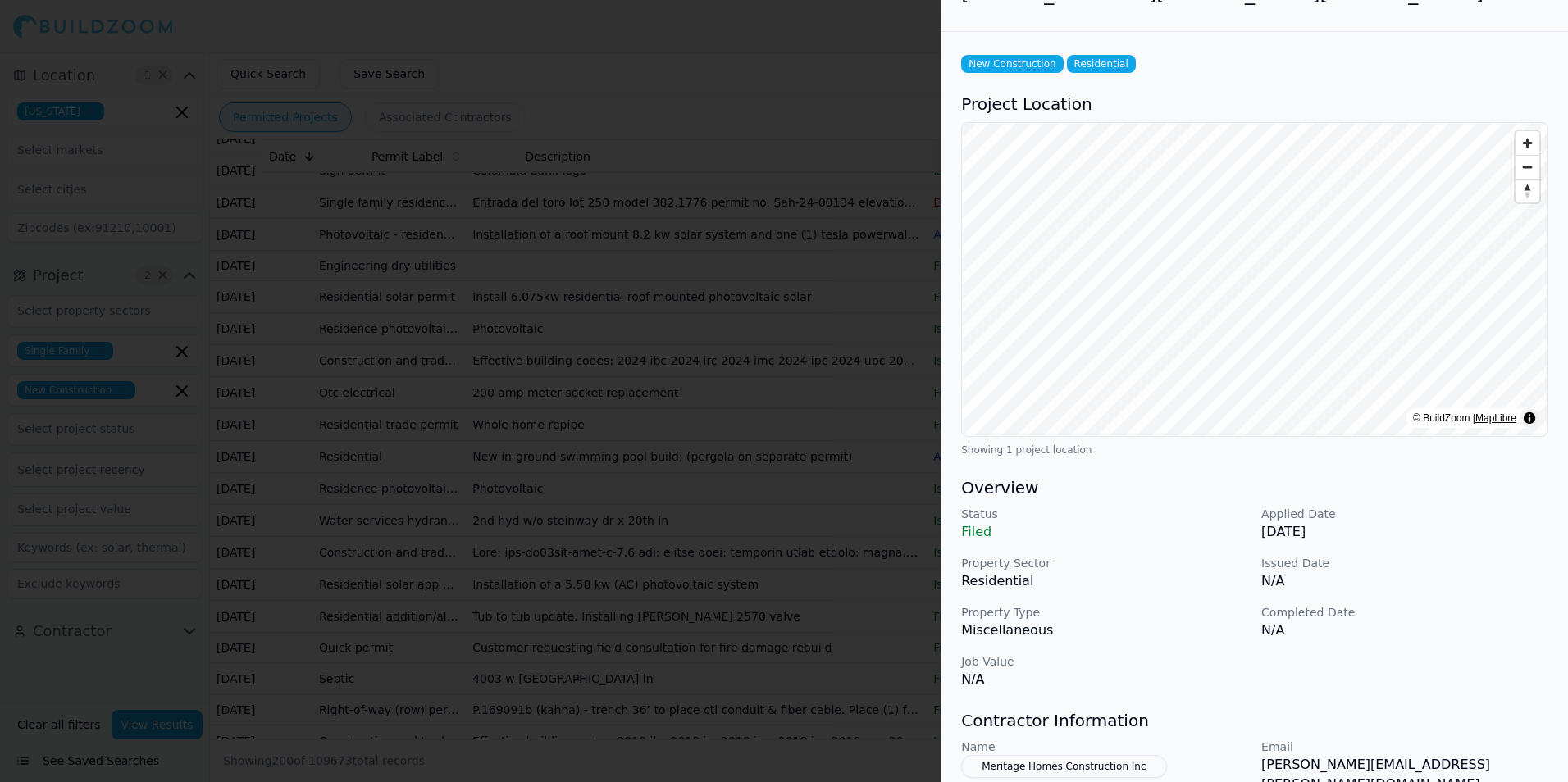
scroll to position [0, 0]
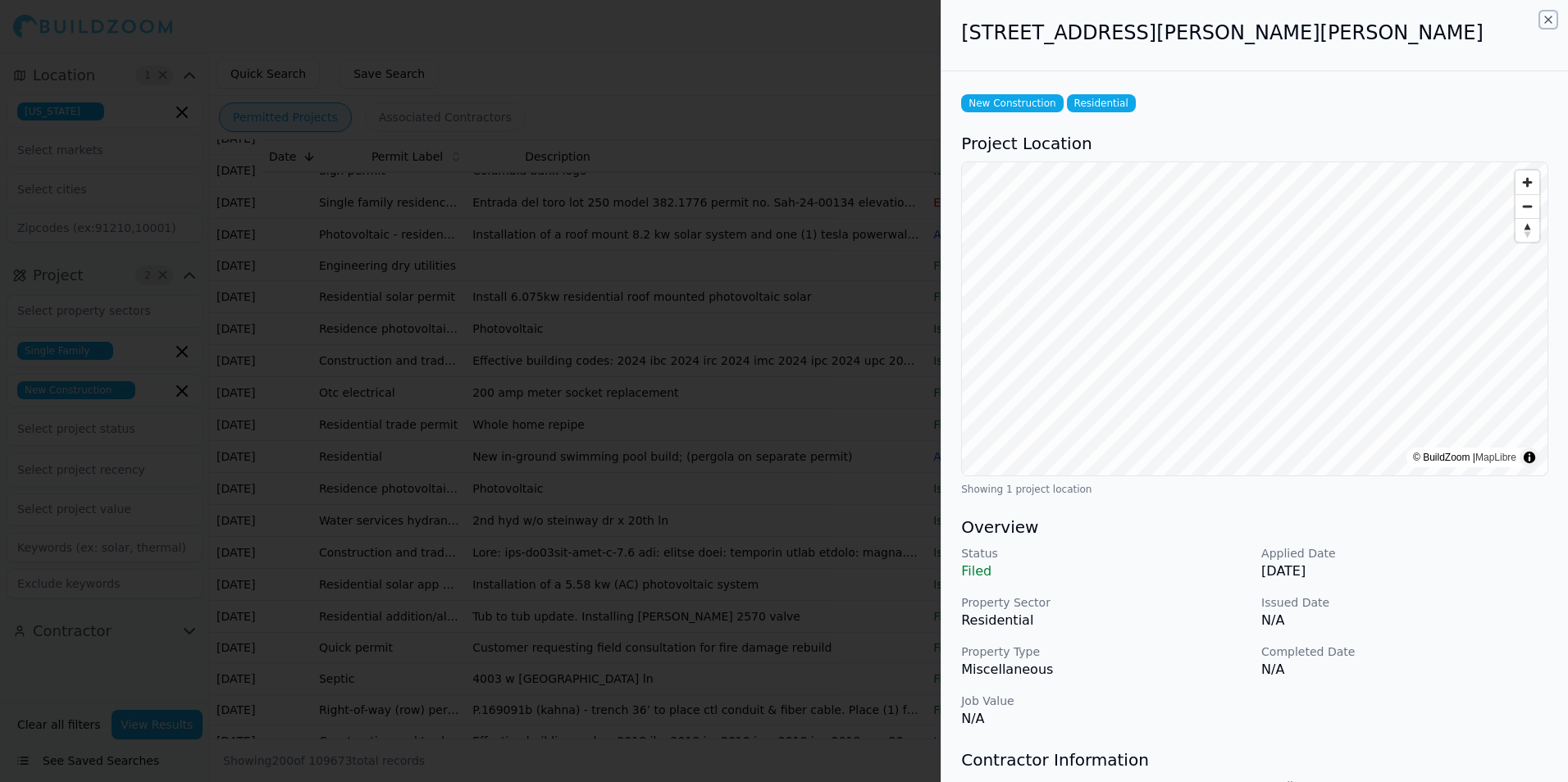
click at [1549, 15] on icon "button" at bounding box center [1548, 19] width 13 height 13
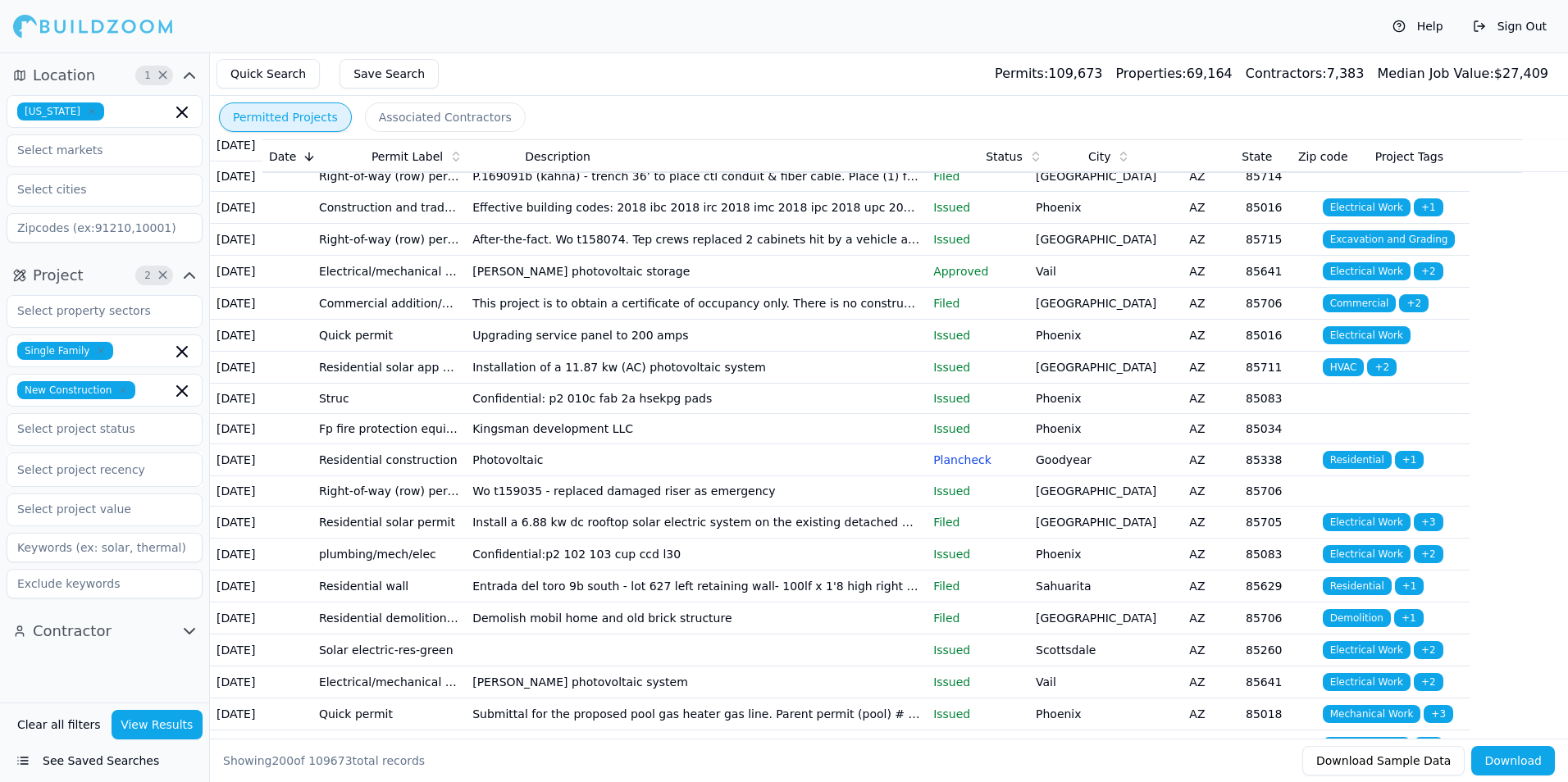
scroll to position [5730, 0]
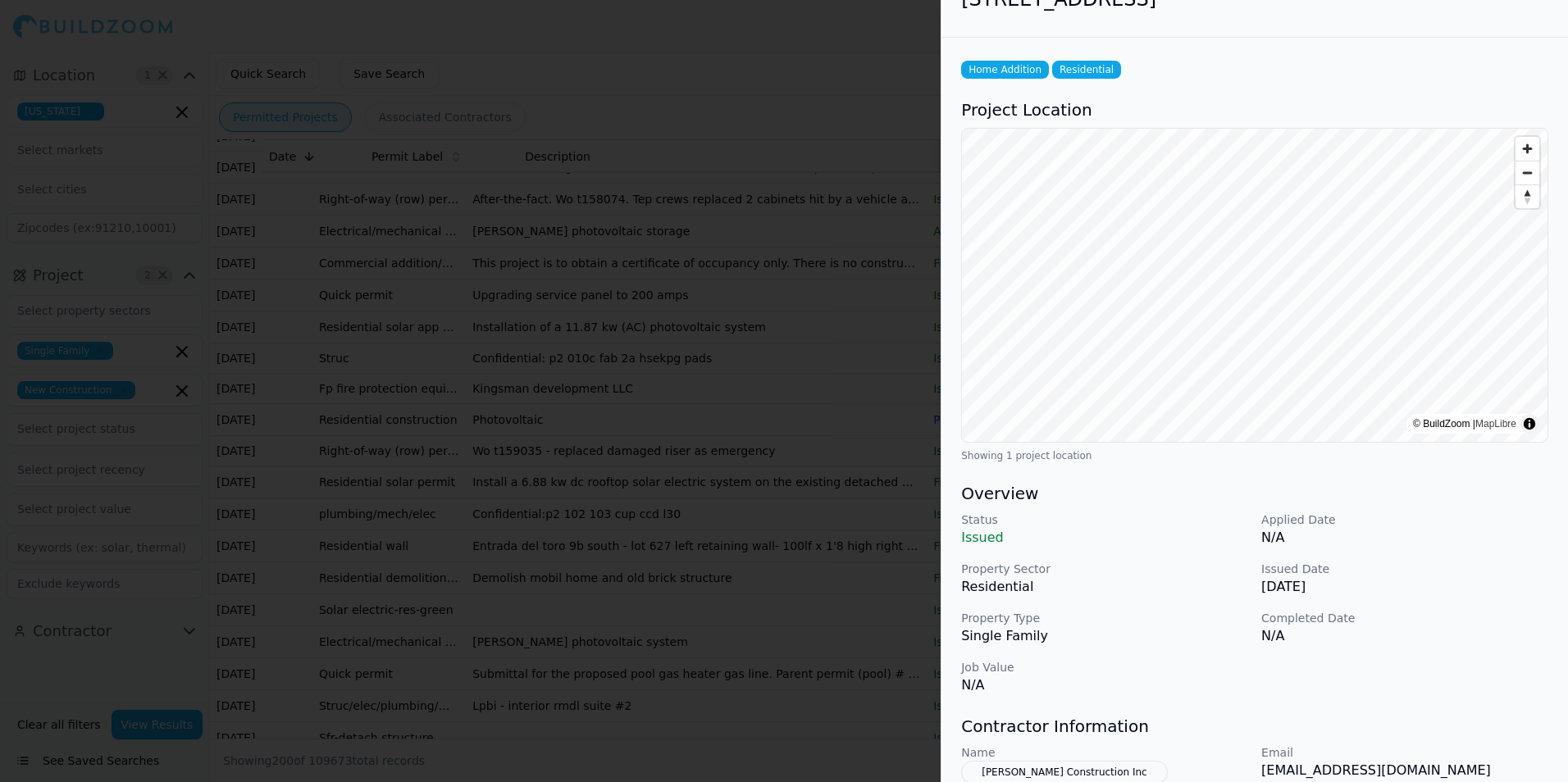
scroll to position [0, 0]
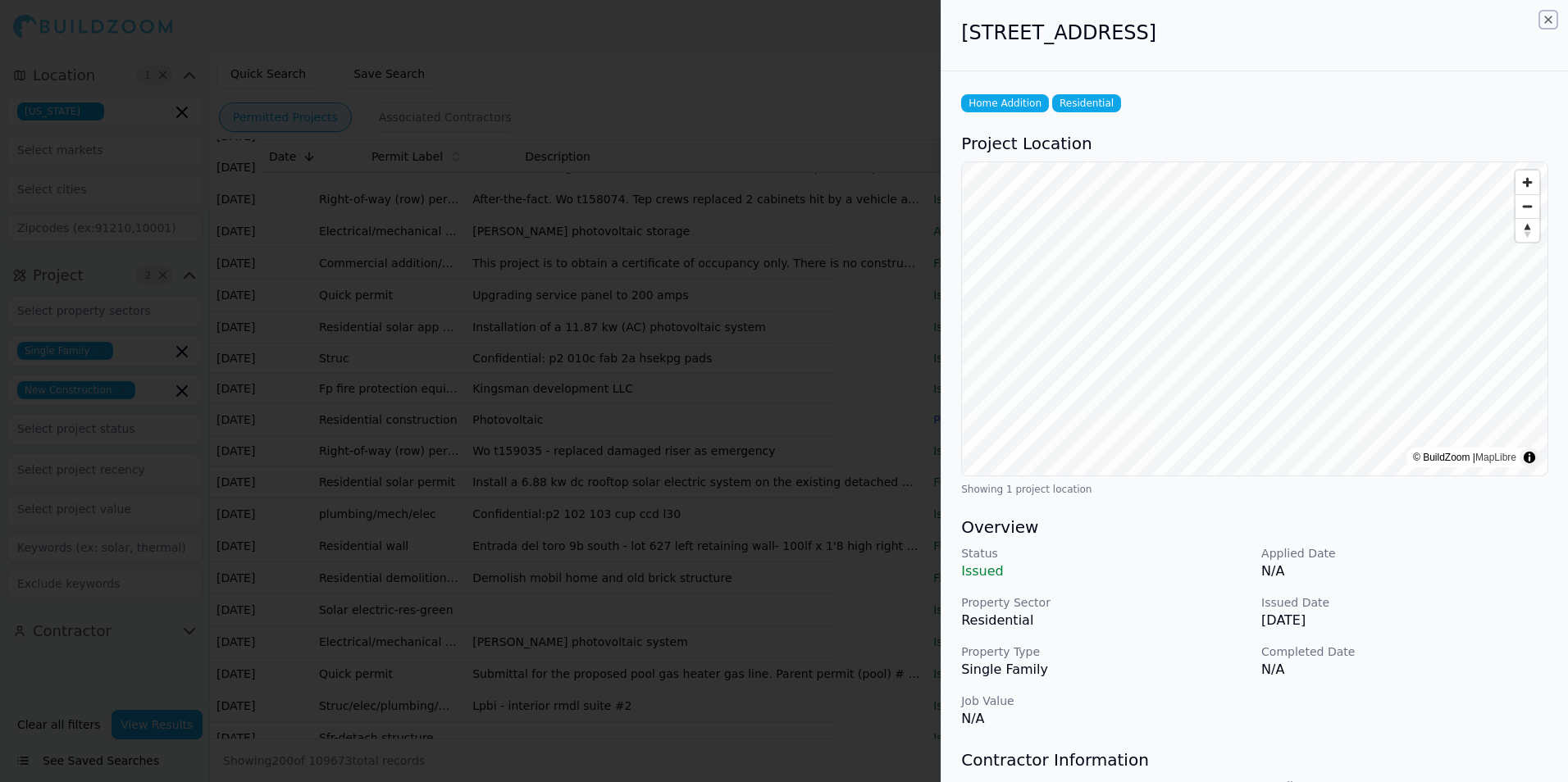
drag, startPoint x: 1544, startPoint y: 17, endPoint x: 1434, endPoint y: 124, distance: 153.5
click at [1544, 17] on icon "button" at bounding box center [1548, 19] width 13 height 13
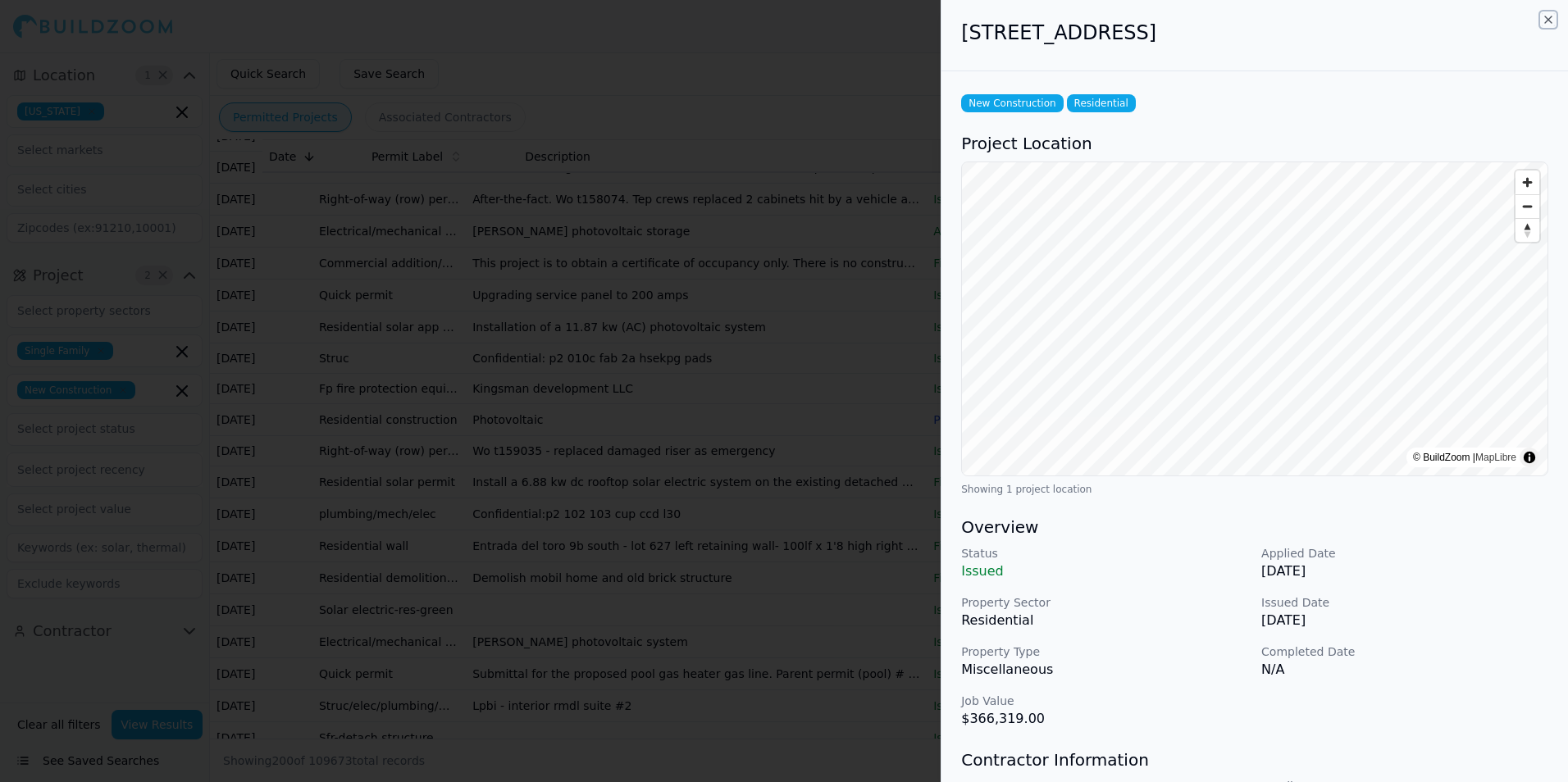
click at [1546, 20] on icon "button" at bounding box center [1548, 19] width 13 height 13
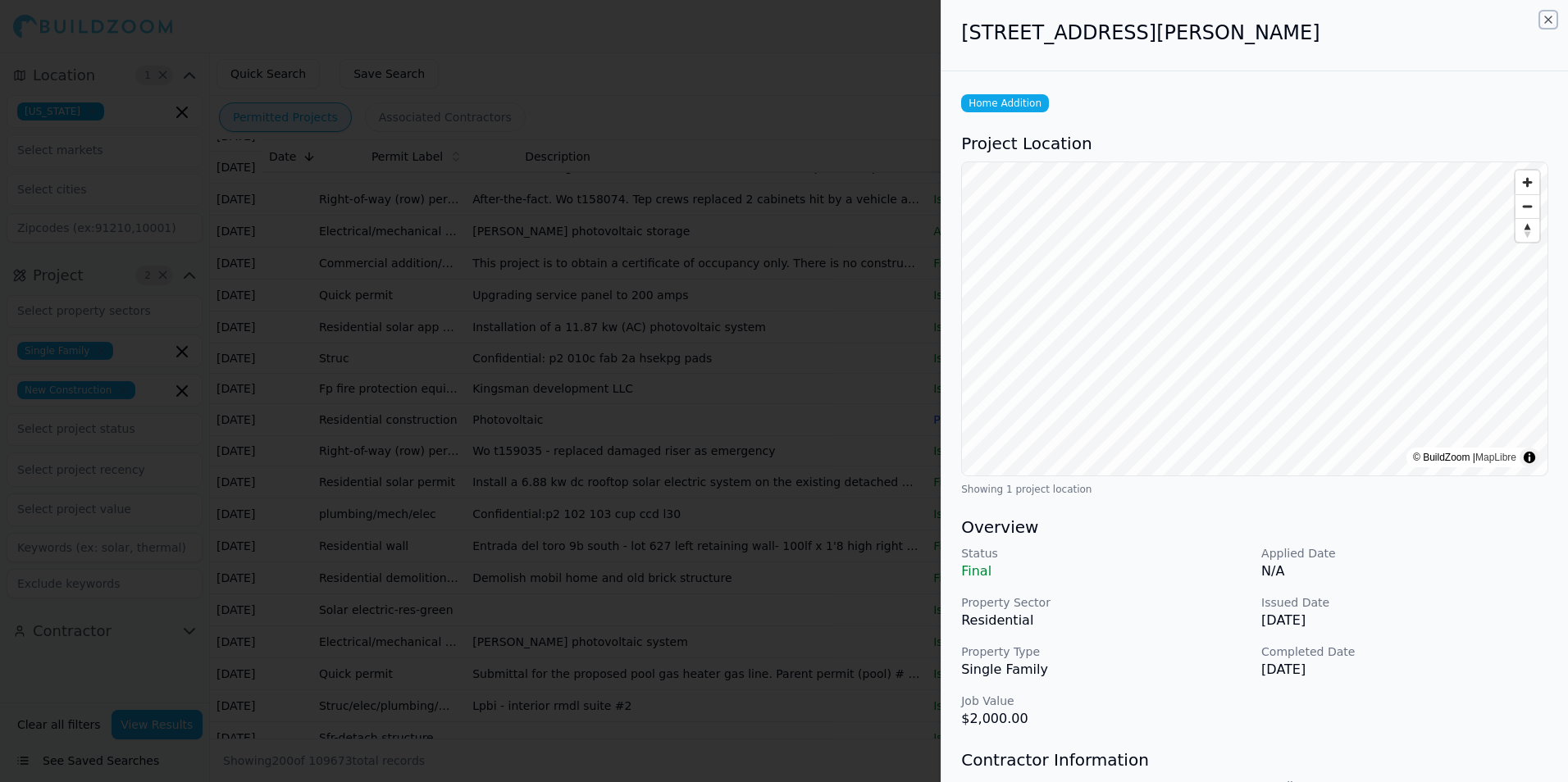
click at [1549, 19] on icon "button" at bounding box center [1548, 19] width 13 height 13
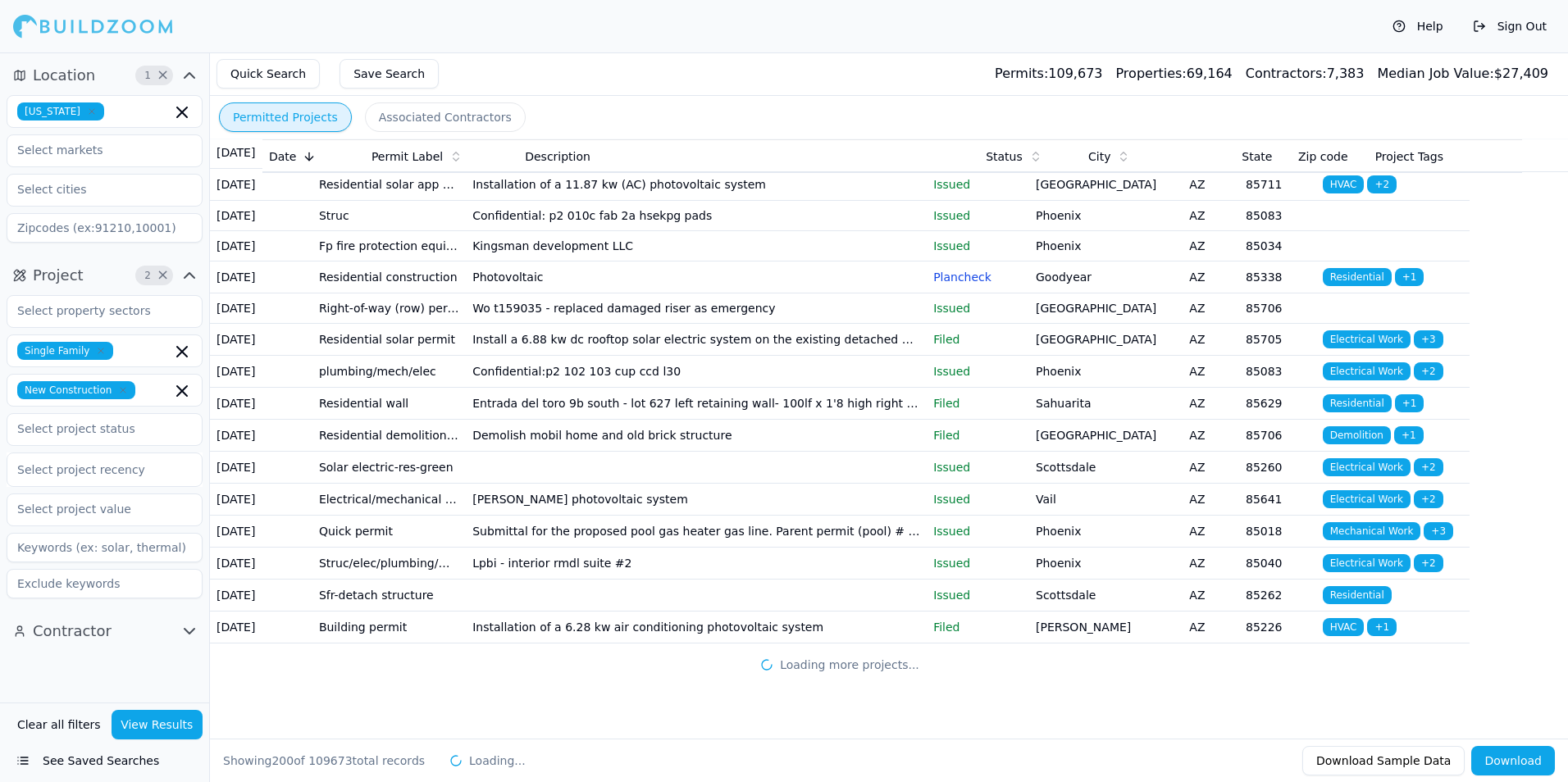
scroll to position [7926, 0]
click at [1168, 579] on td "Scottsdale" at bounding box center [1105, 595] width 153 height 32
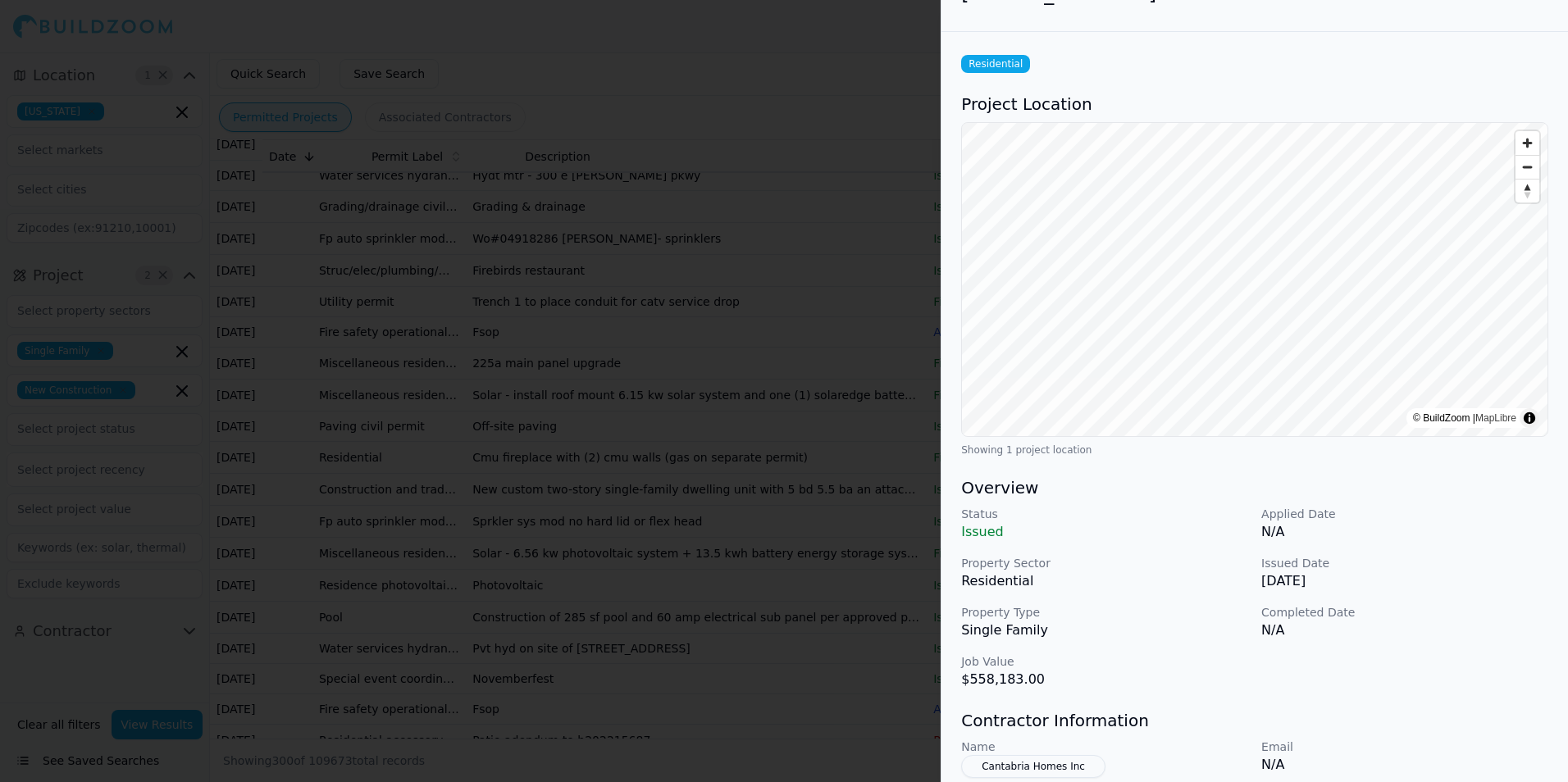
scroll to position [0, 0]
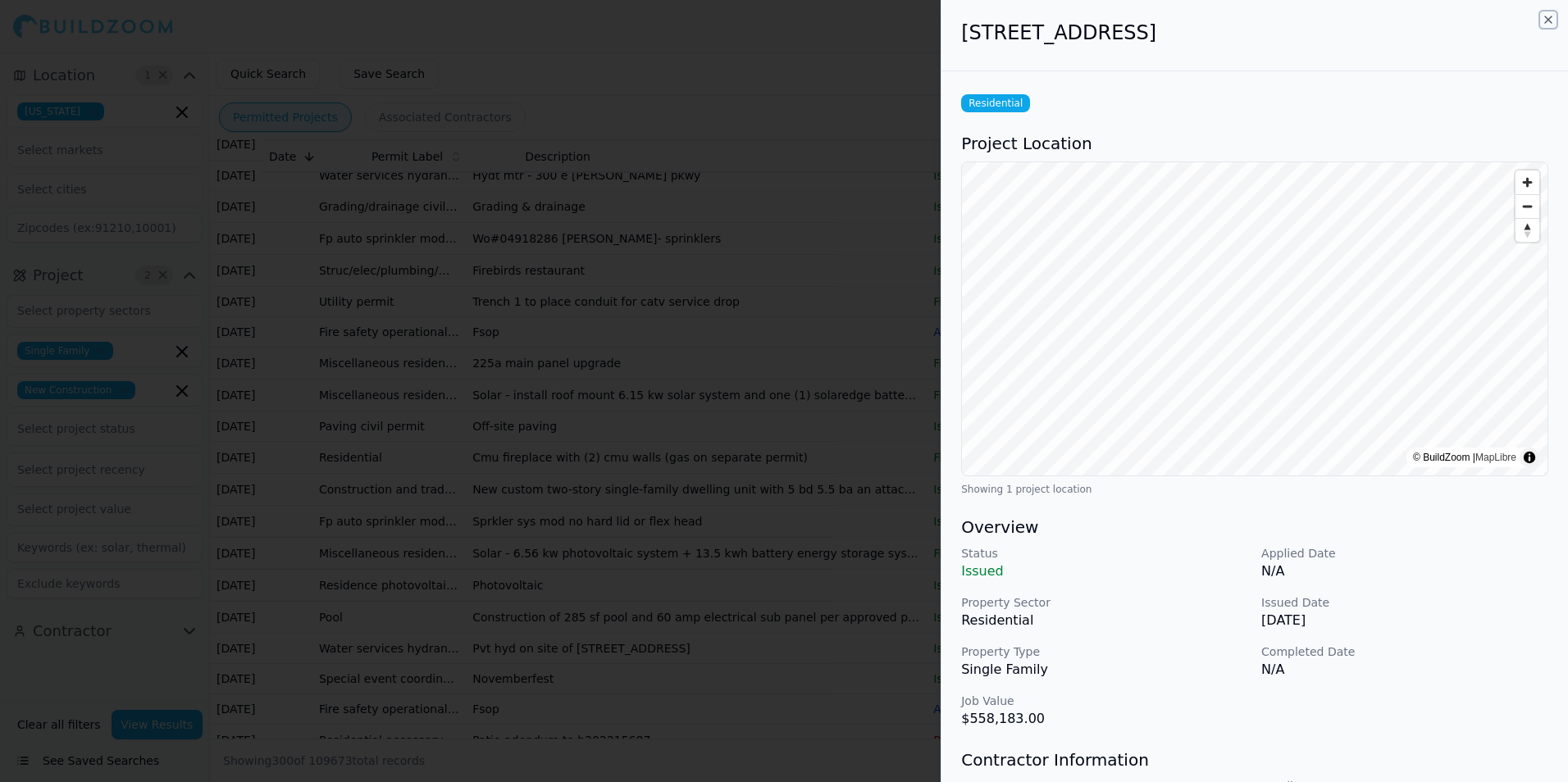
click at [1548, 17] on icon "button" at bounding box center [1548, 19] width 13 height 13
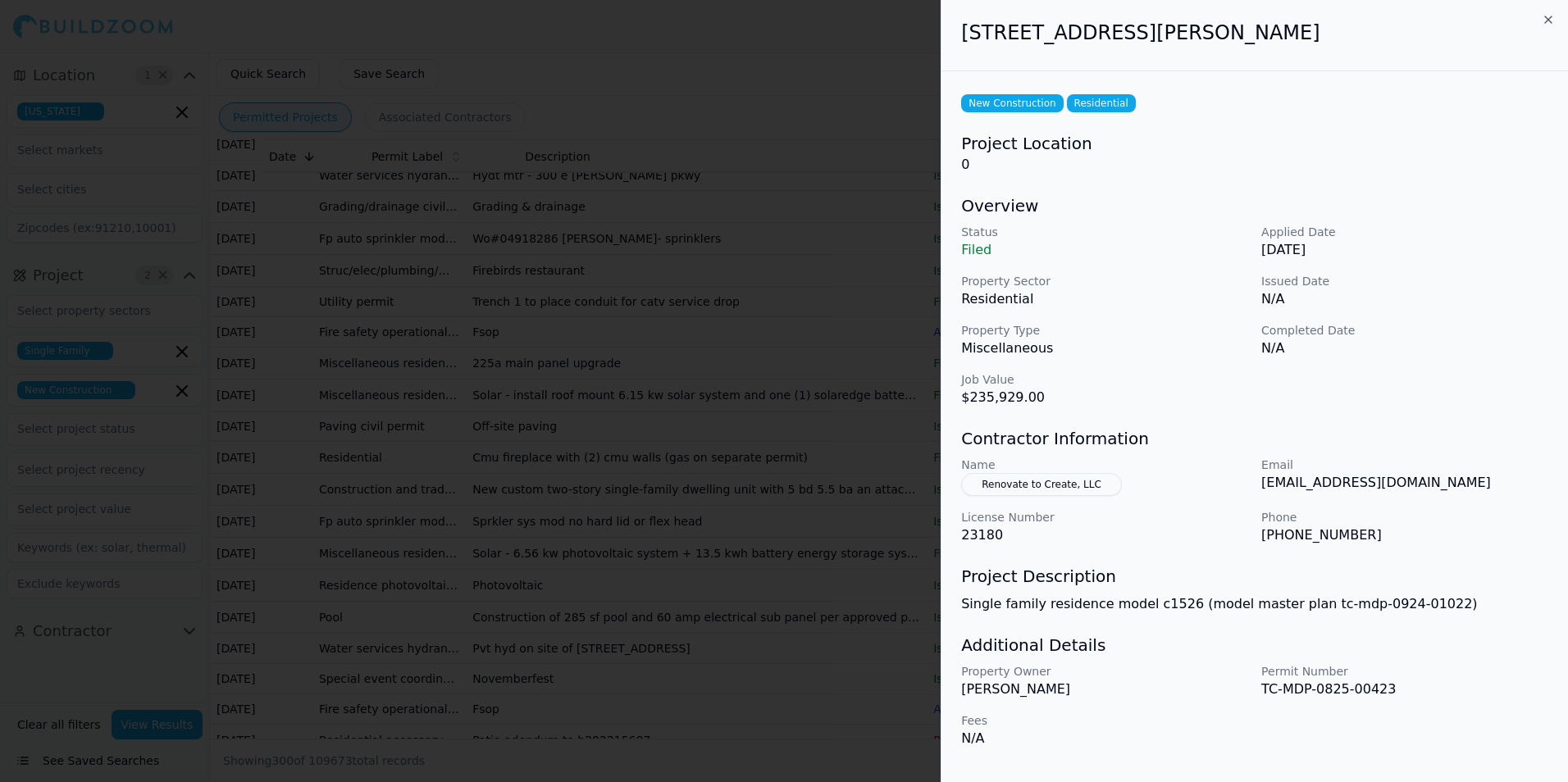
click at [1316, 102] on div "New Construction Residential" at bounding box center [1255, 104] width 587 height 18
click at [1549, 23] on icon "button" at bounding box center [1548, 19] width 13 height 13
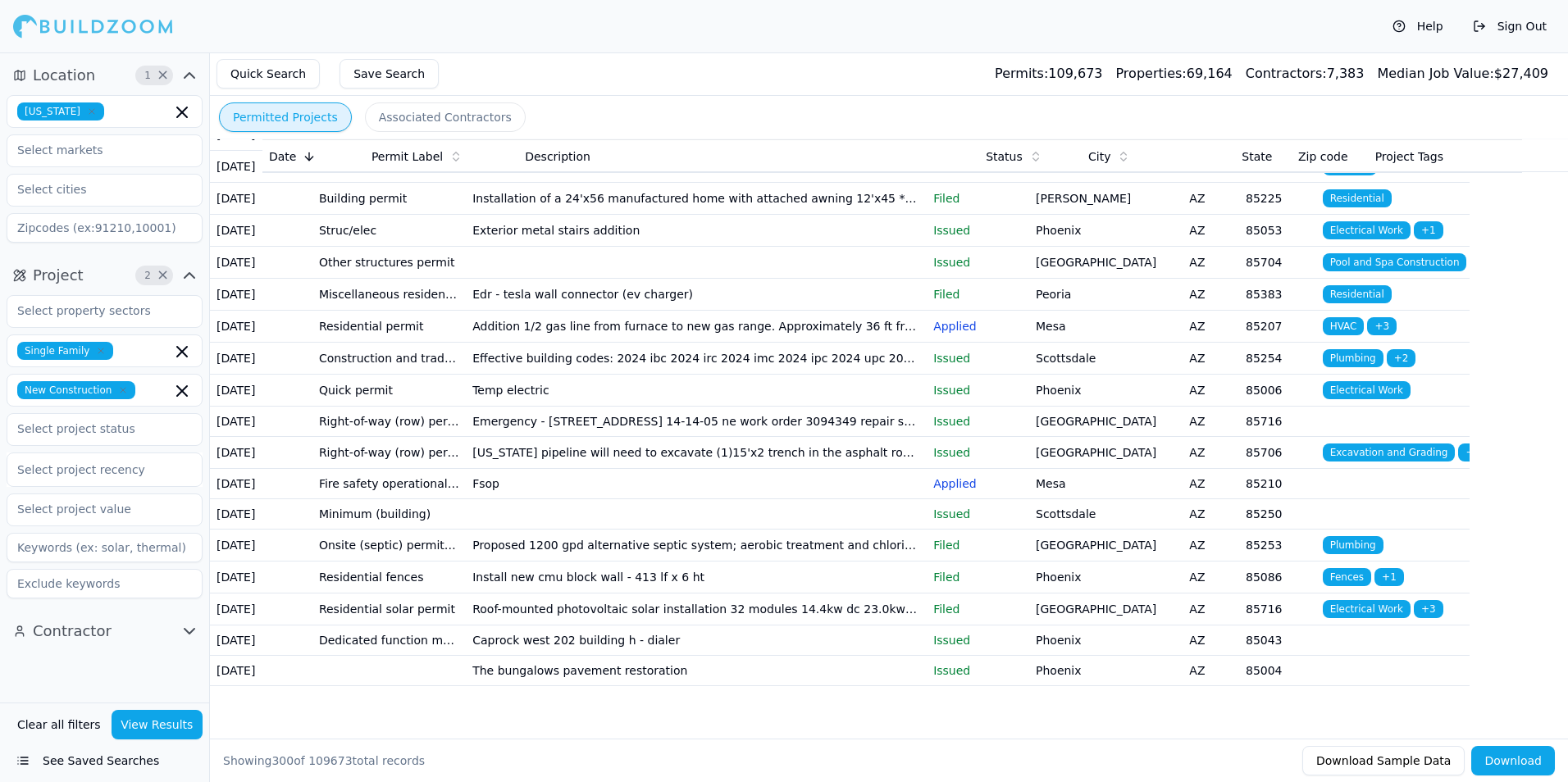
scroll to position [9320, 0]
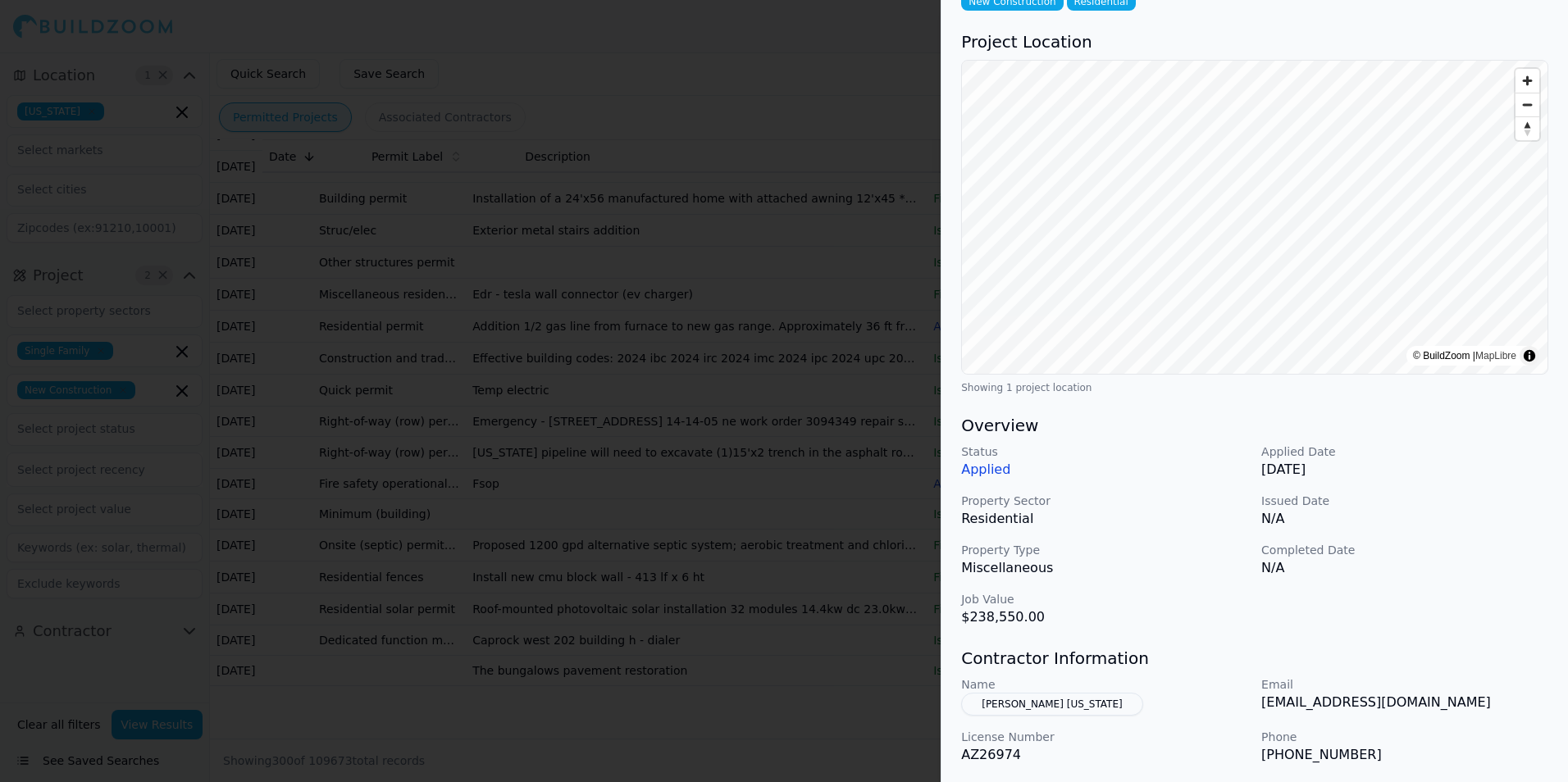
scroll to position [0, 0]
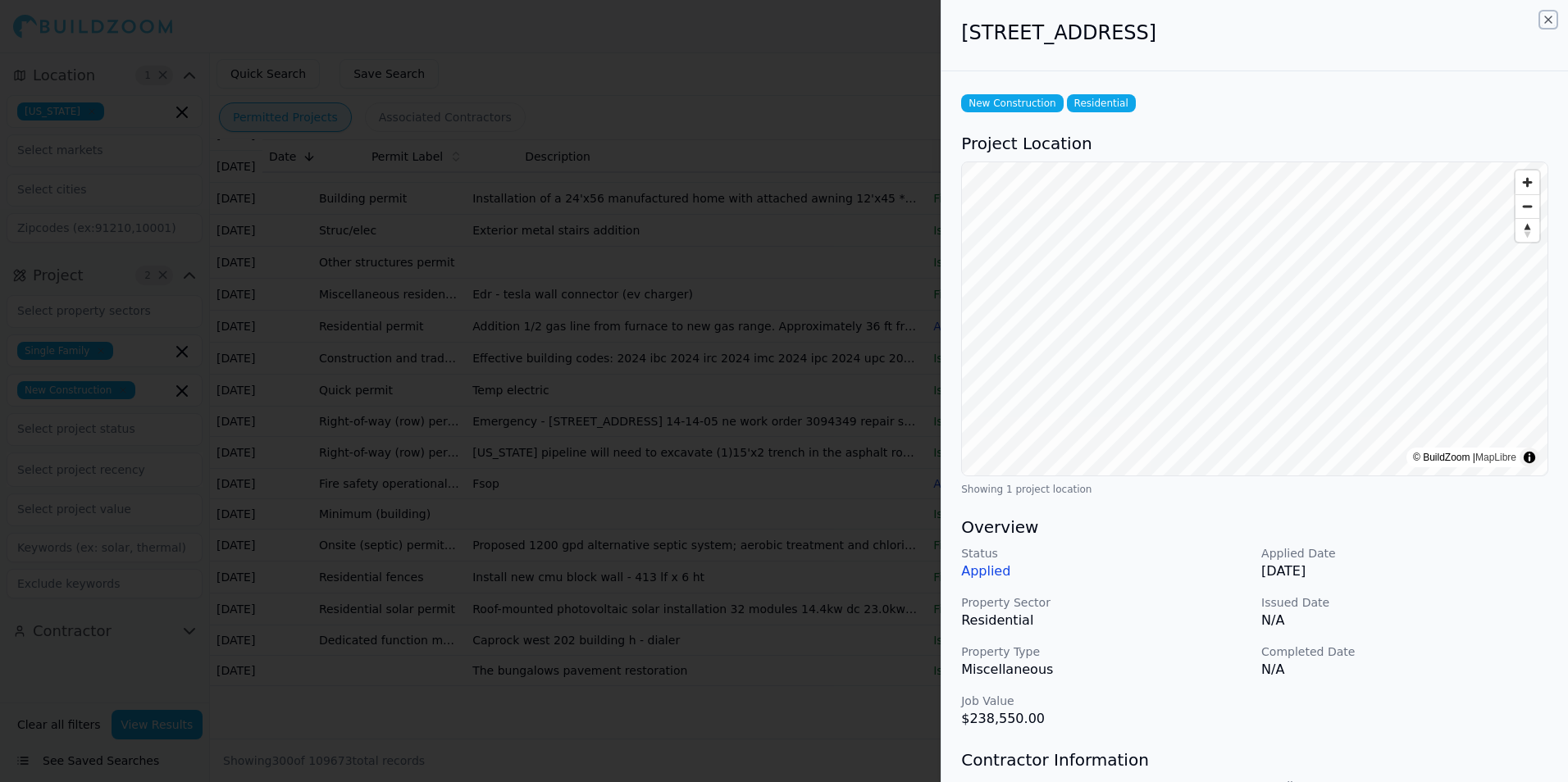
click at [1547, 20] on icon "button" at bounding box center [1548, 19] width 6 height 6
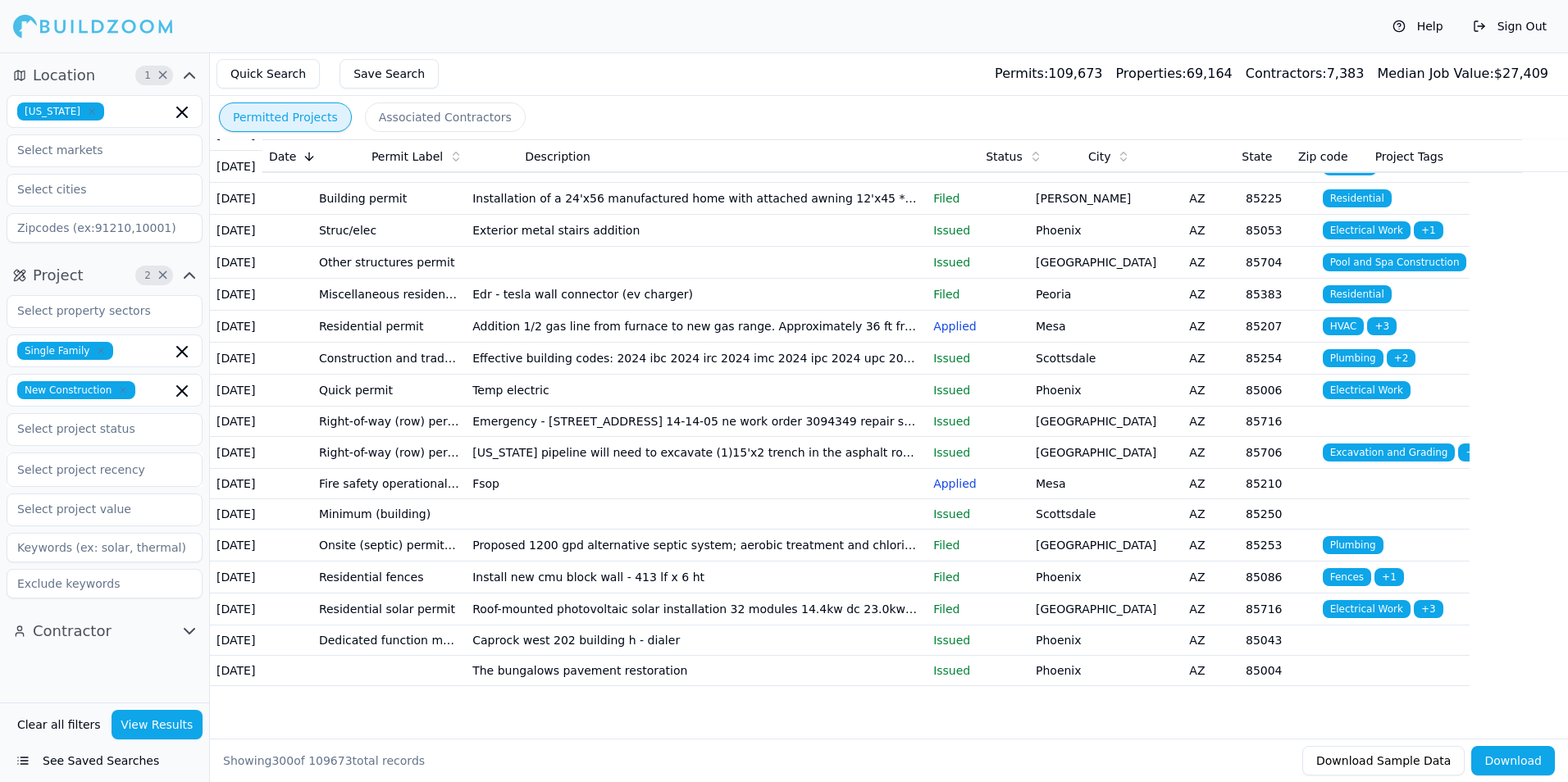
scroll to position [9977, 0]
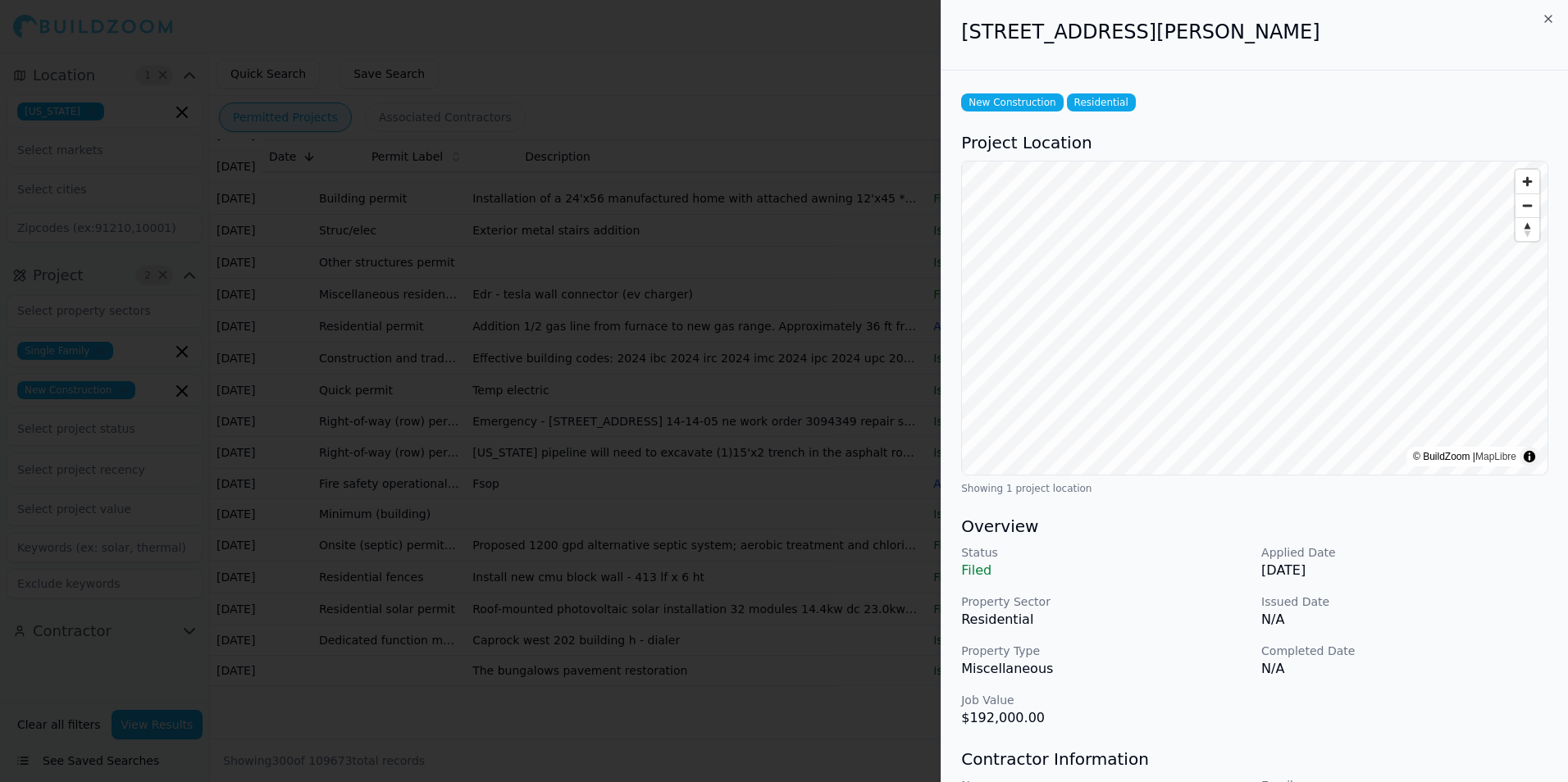
scroll to position [0, 0]
click at [1548, 14] on icon "button" at bounding box center [1548, 19] width 13 height 13
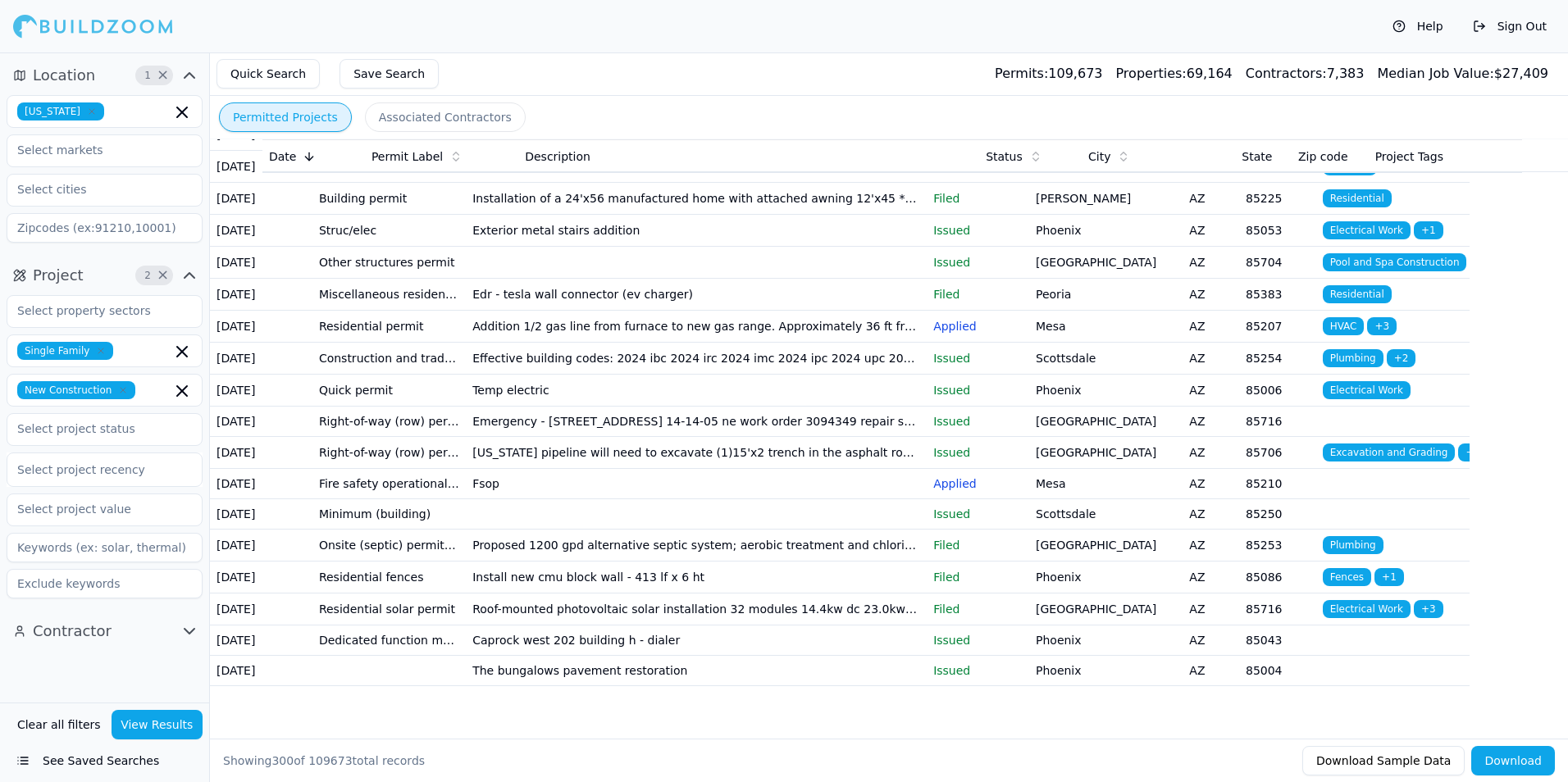
scroll to position [10223, 0]
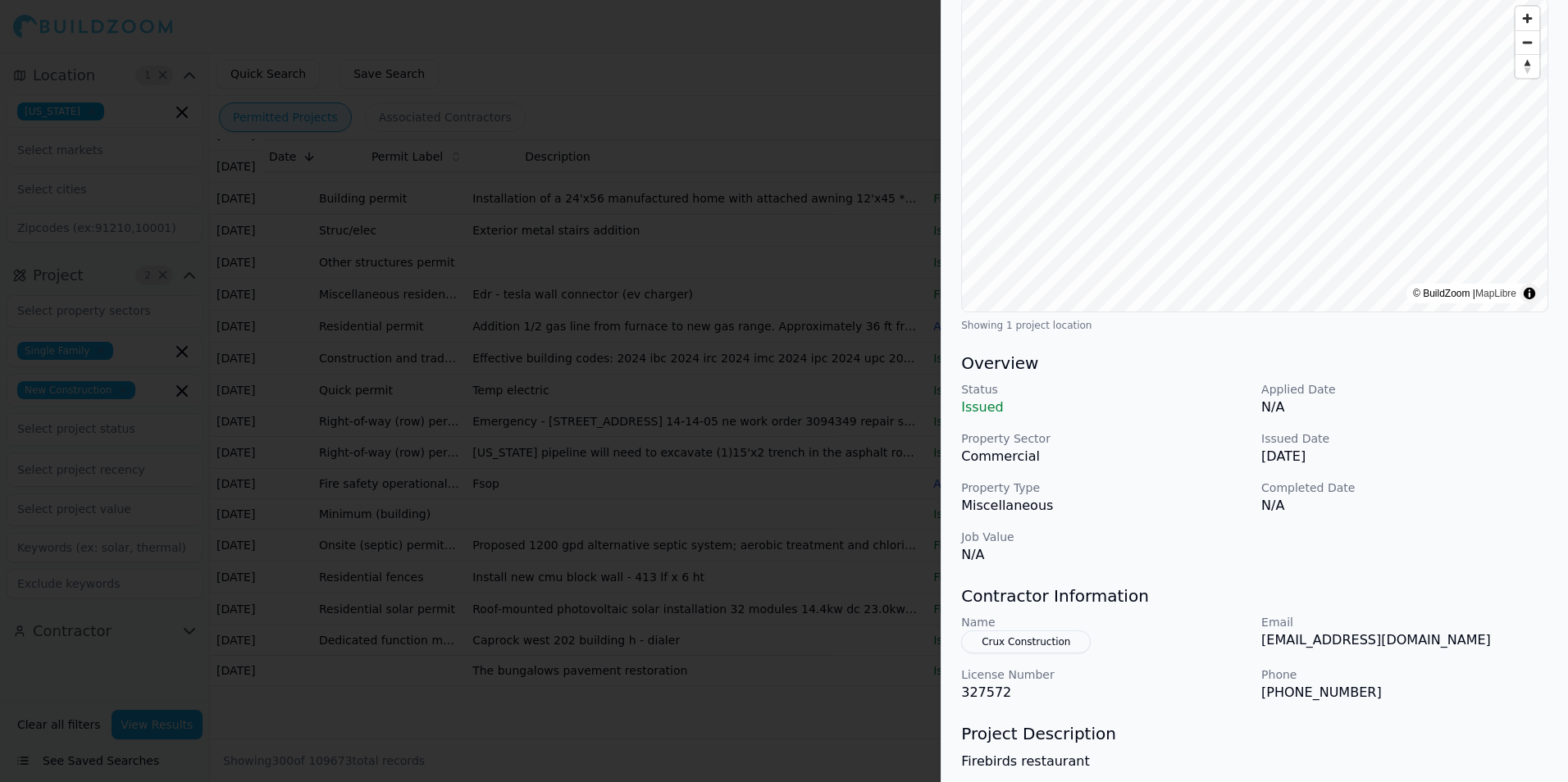
scroll to position [0, 0]
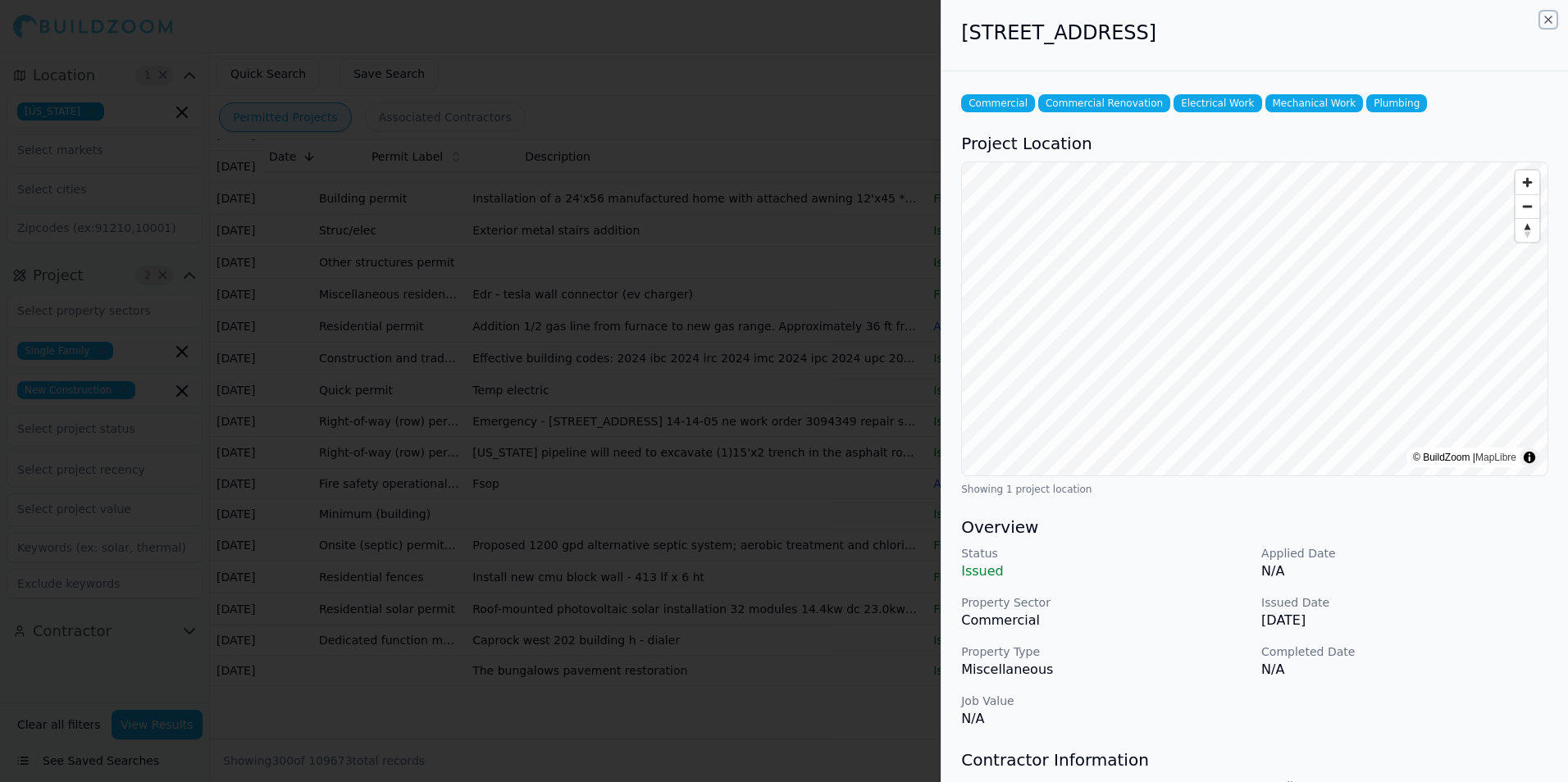
click at [1548, 22] on icon "button" at bounding box center [1548, 19] width 13 height 13
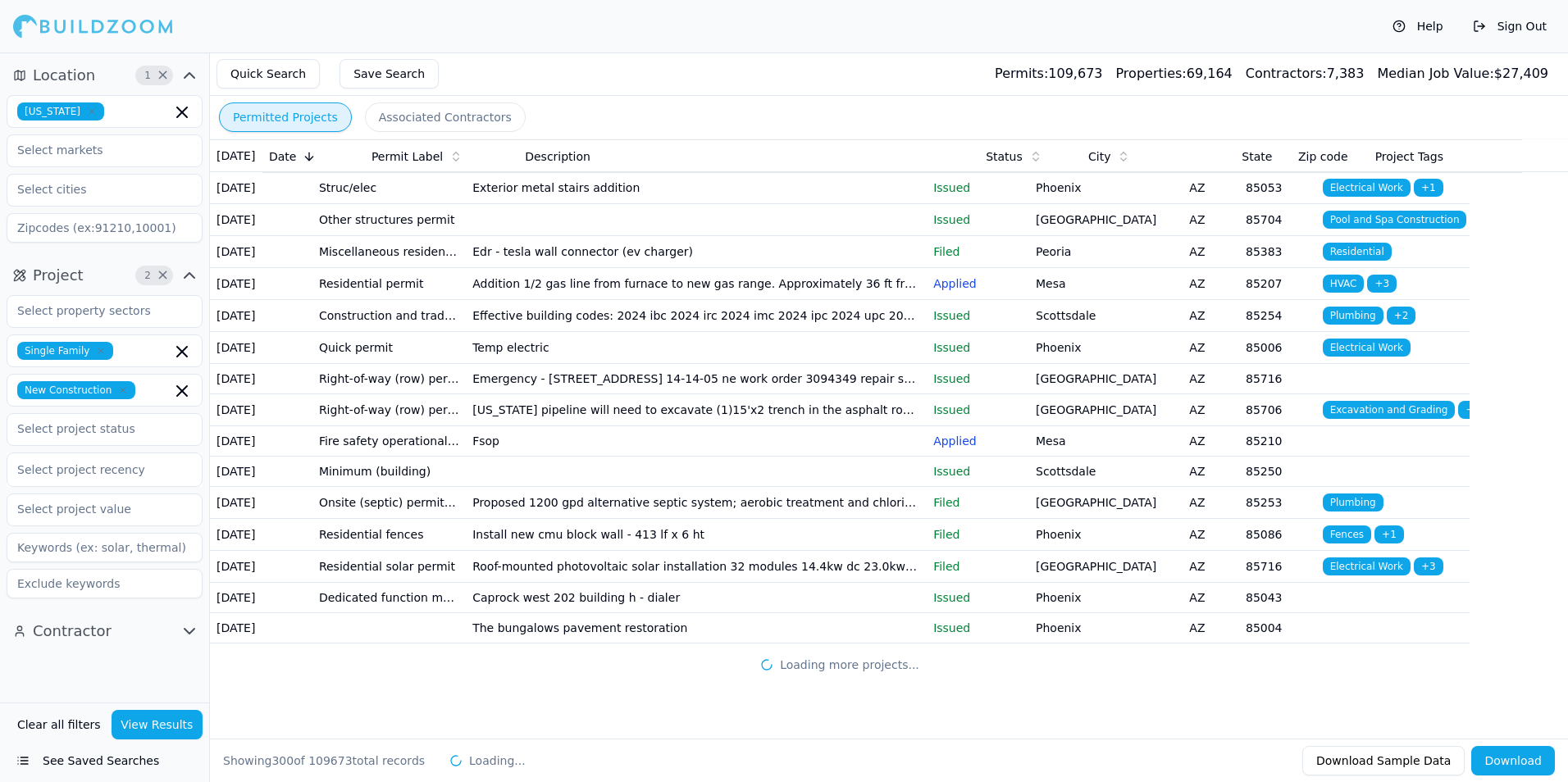
scroll to position [11207, 0]
click at [1141, 76] on td "Tempe" at bounding box center [1105, 60] width 153 height 32
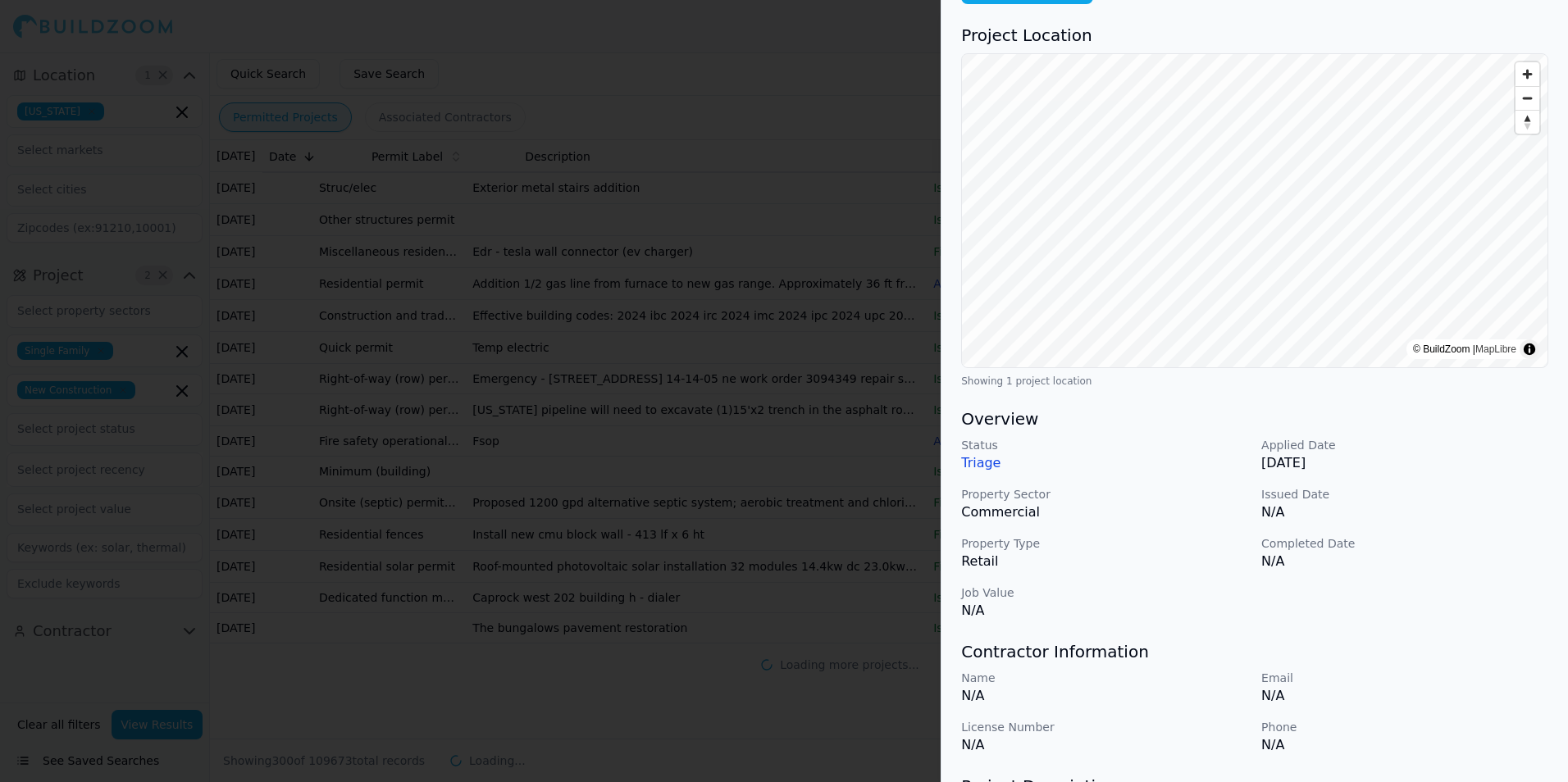
scroll to position [0, 0]
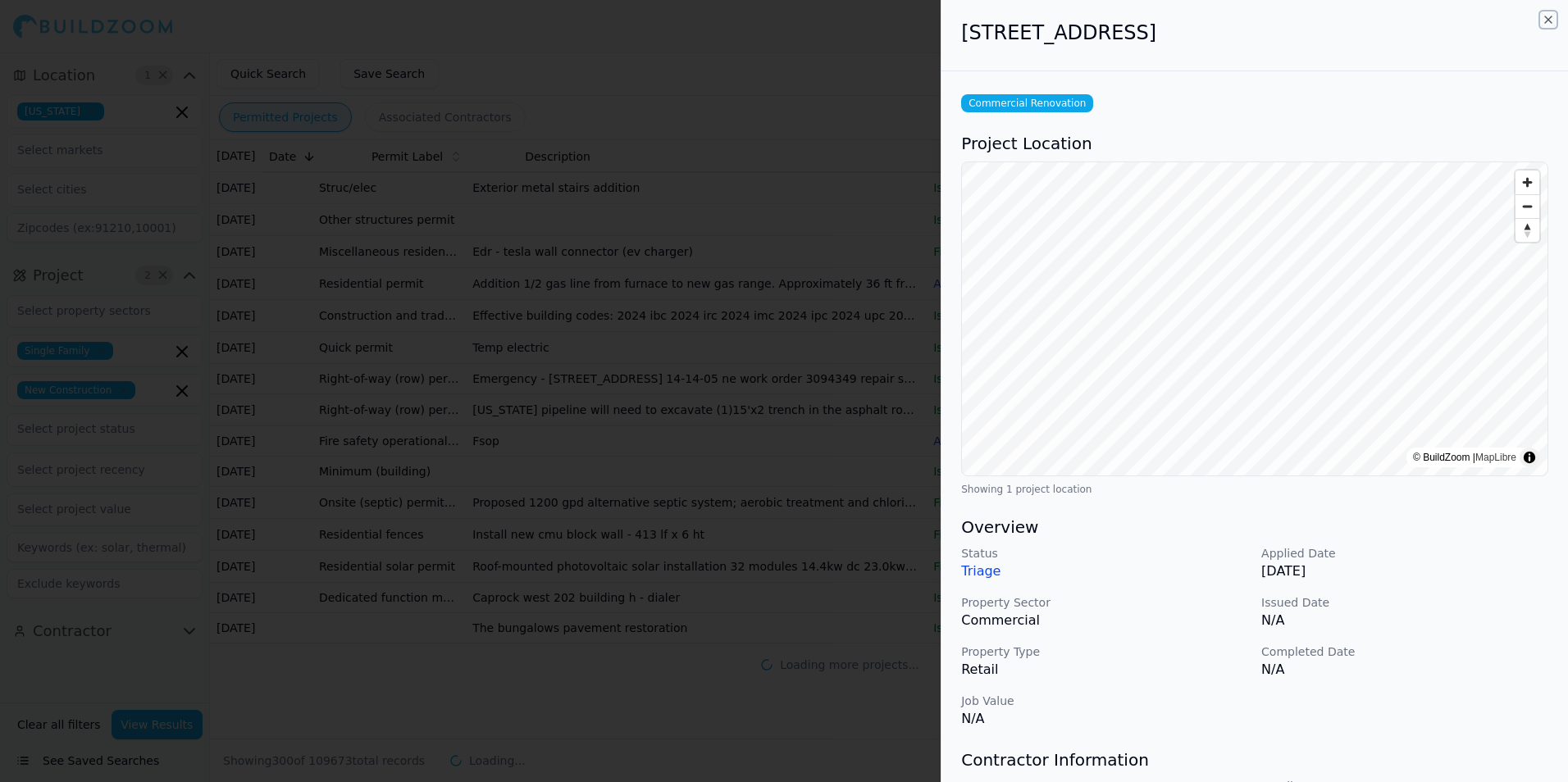
click at [1546, 18] on icon "button" at bounding box center [1548, 19] width 6 height 6
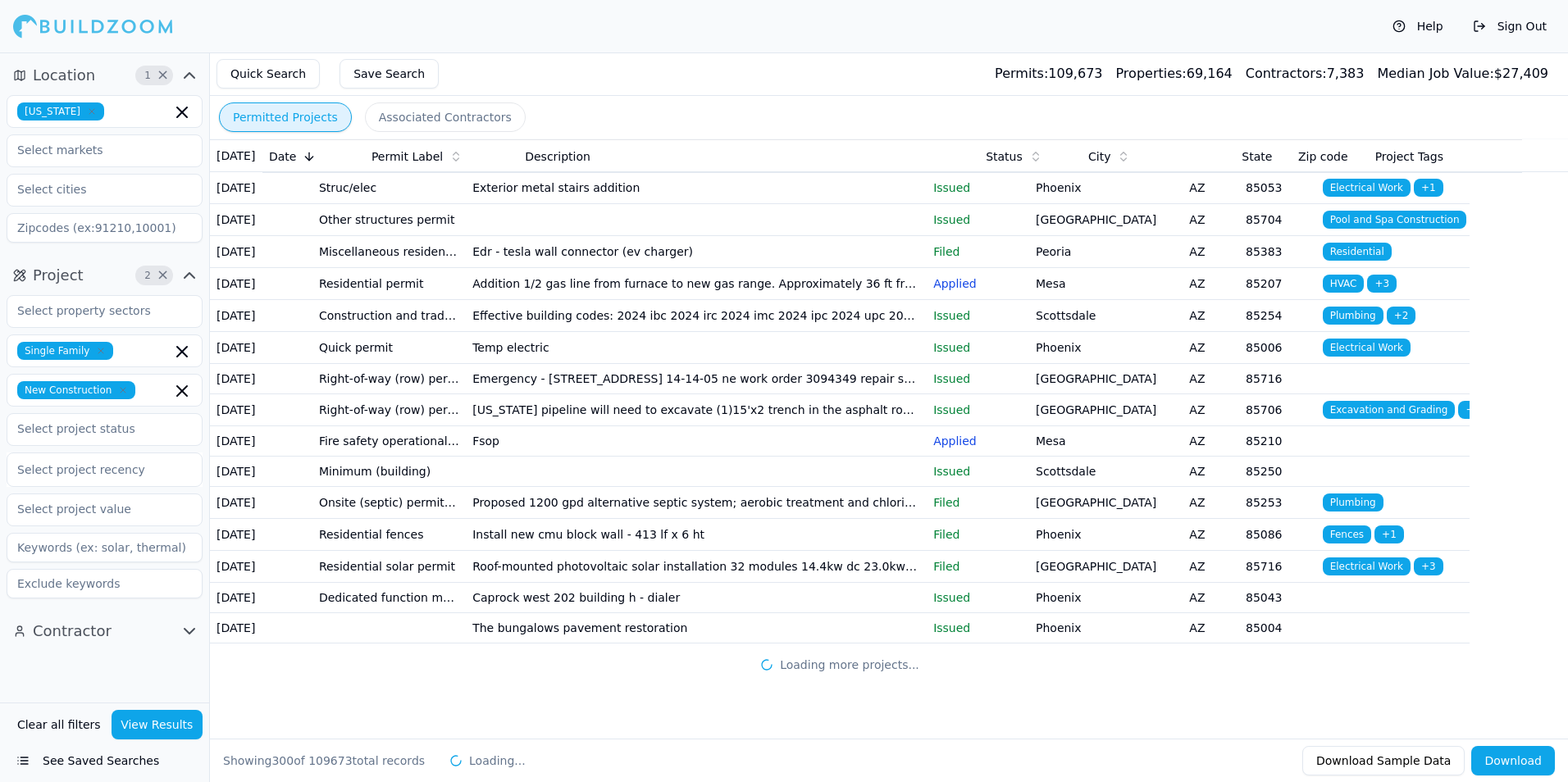
scroll to position [11453, 0]
